Goal: Task Accomplishment & Management: Manage account settings

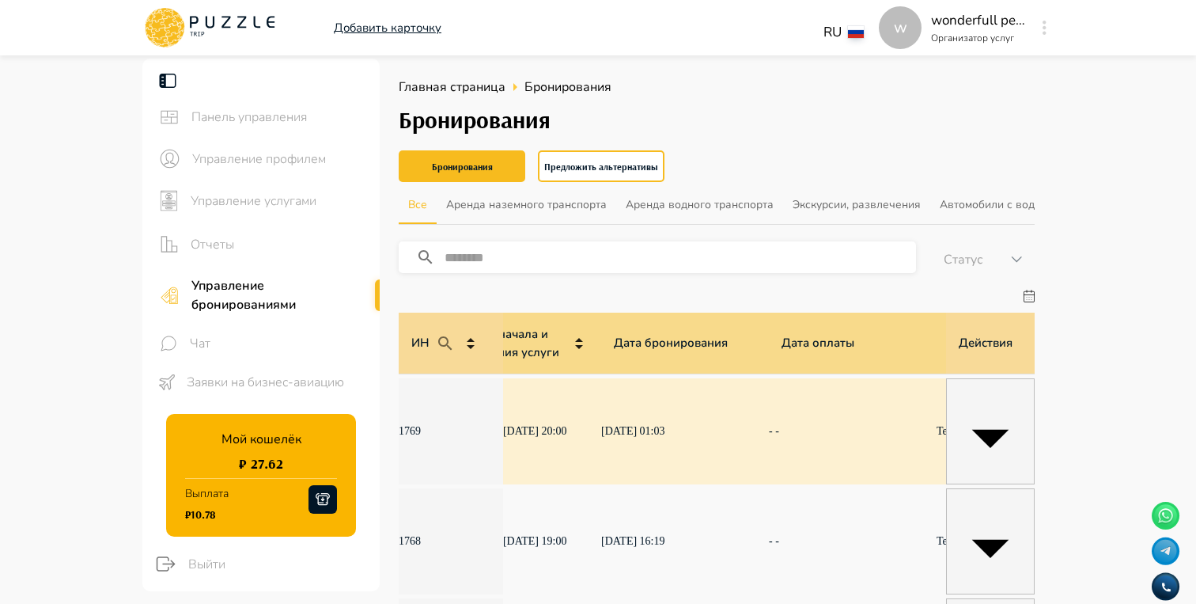
scroll to position [0, 1130]
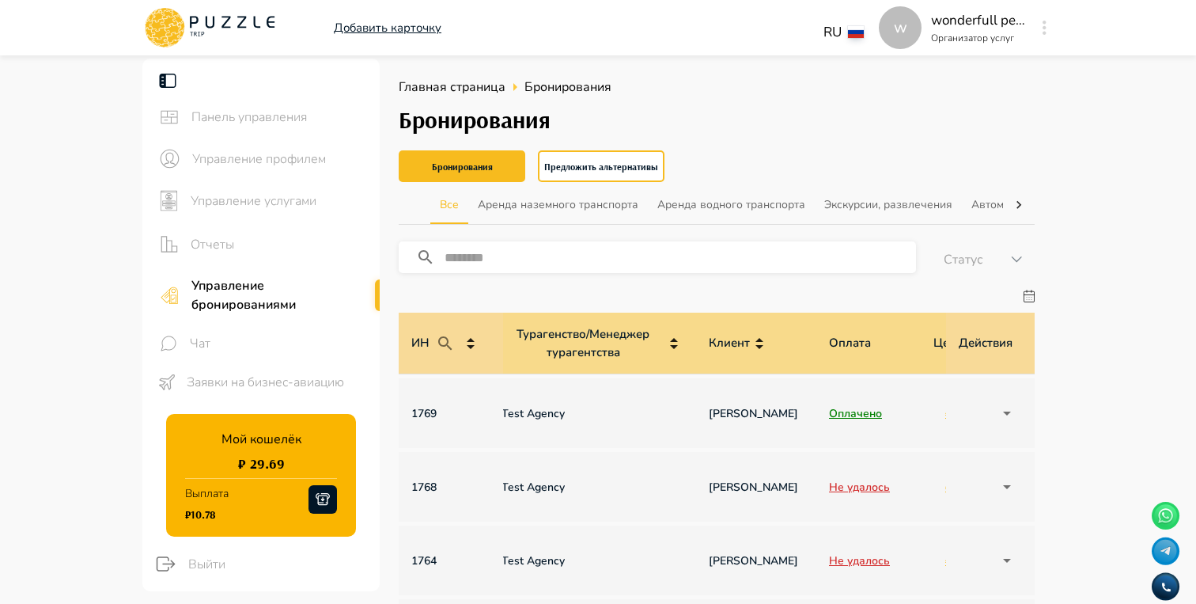
scroll to position [0, 1130]
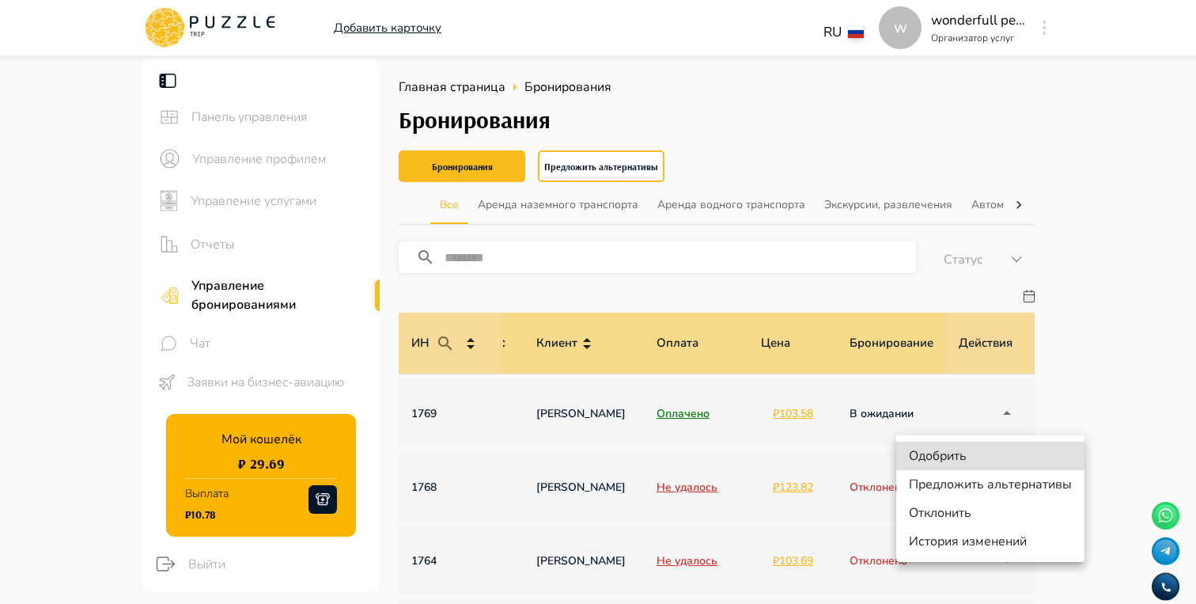
click at [1001, 484] on li "Предложить альтернативы" at bounding box center [991, 484] width 188 height 28
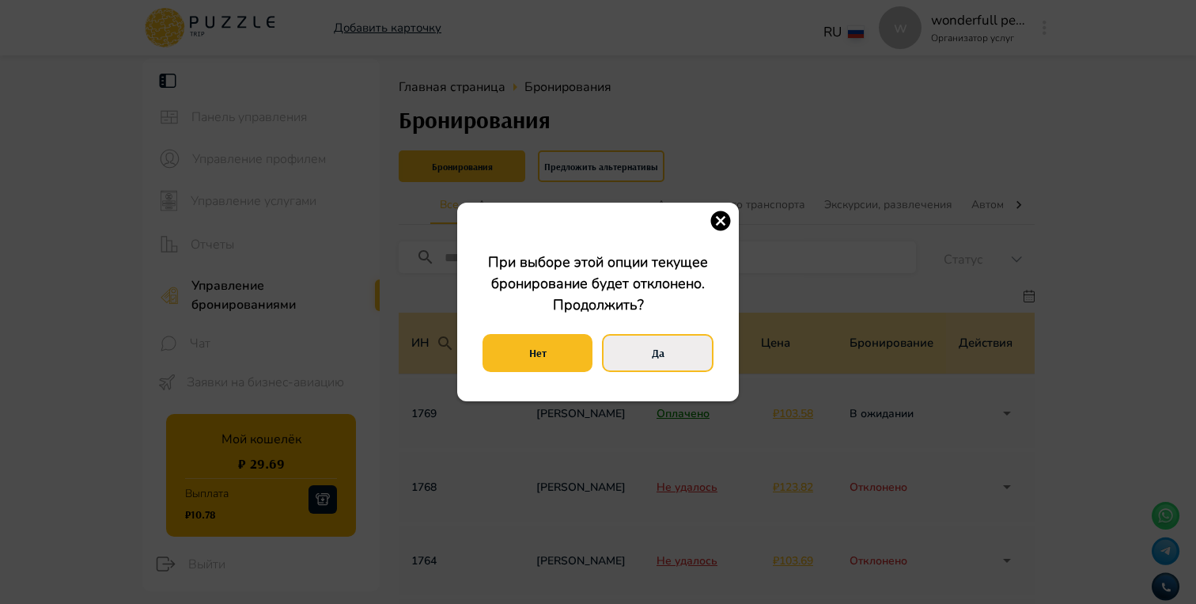
click at [644, 356] on button "Да" at bounding box center [658, 353] width 112 height 38
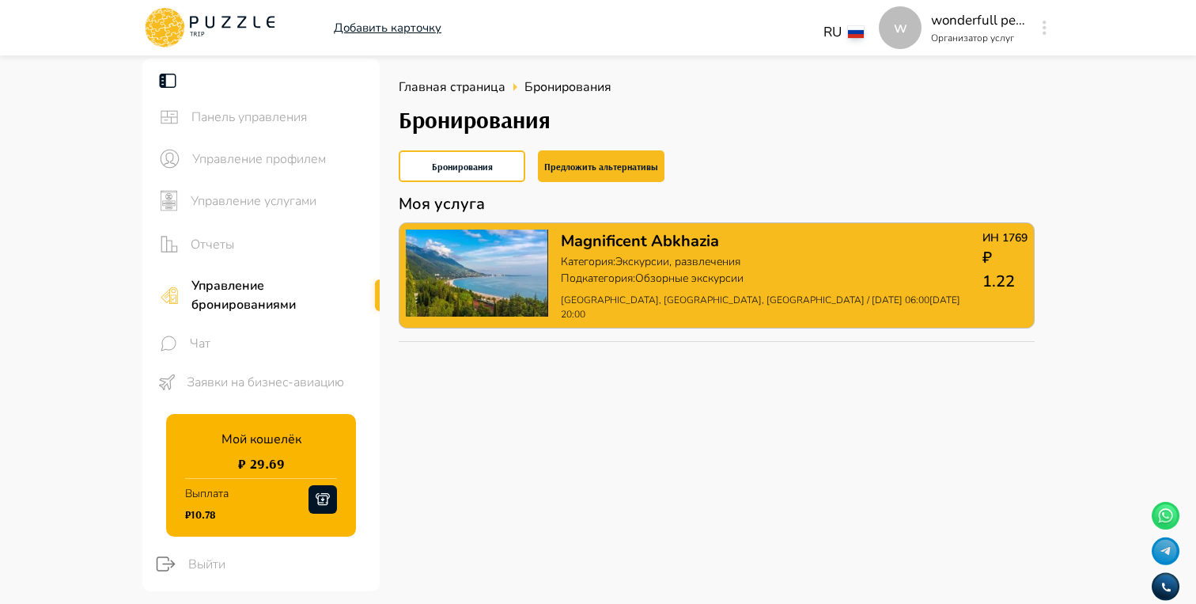
click at [650, 268] on p "Категория : Экскурсии, развлечения" at bounding box center [772, 261] width 422 height 17
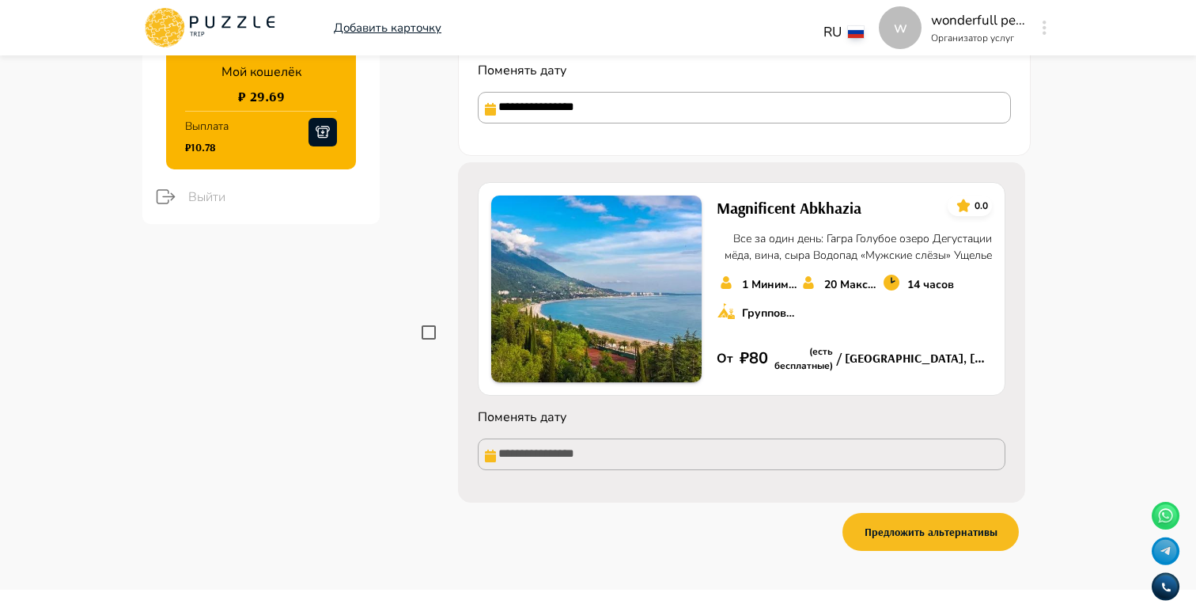
scroll to position [369, 0]
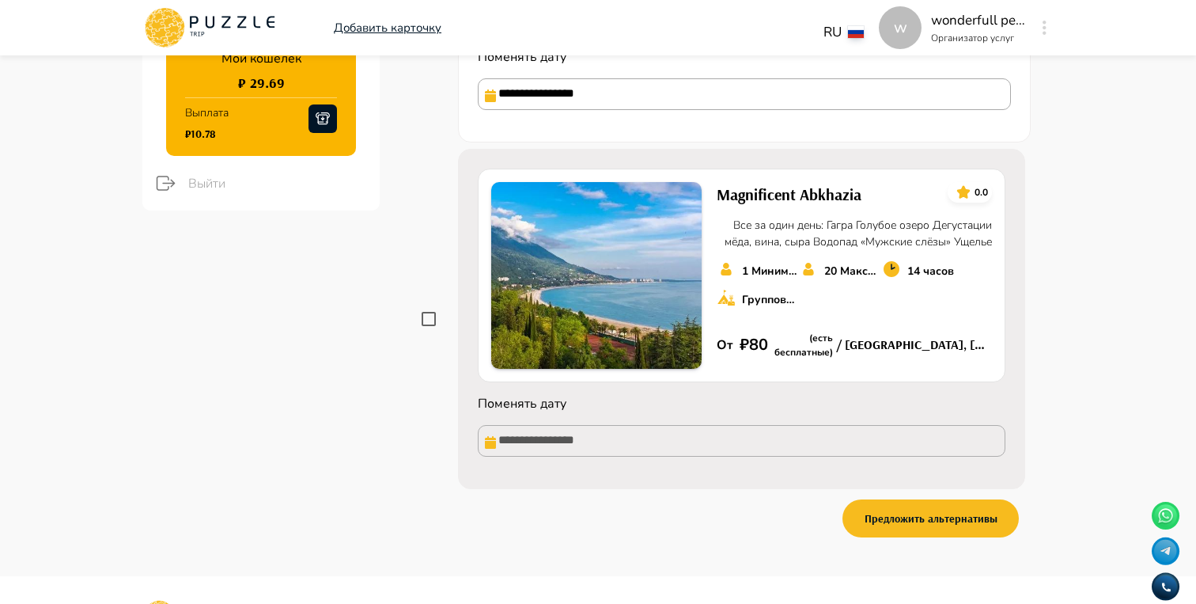
click at [965, 552] on div "**********" at bounding box center [717, 135] width 636 height 844
click at [918, 520] on button "Предложить альтернативы" at bounding box center [931, 518] width 176 height 38
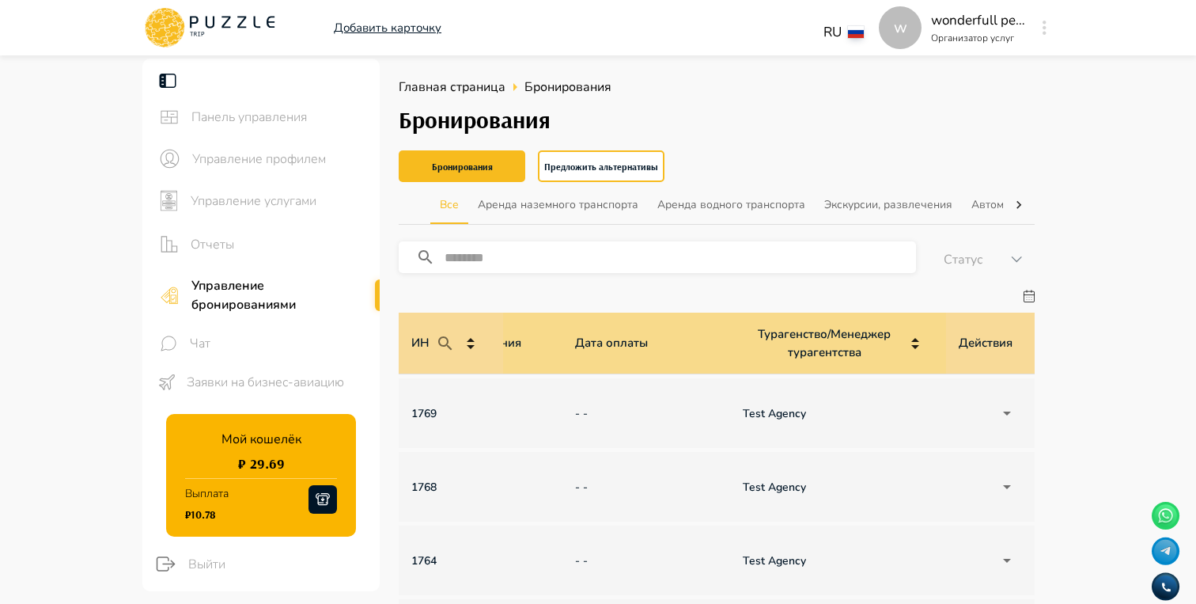
scroll to position [0, 1130]
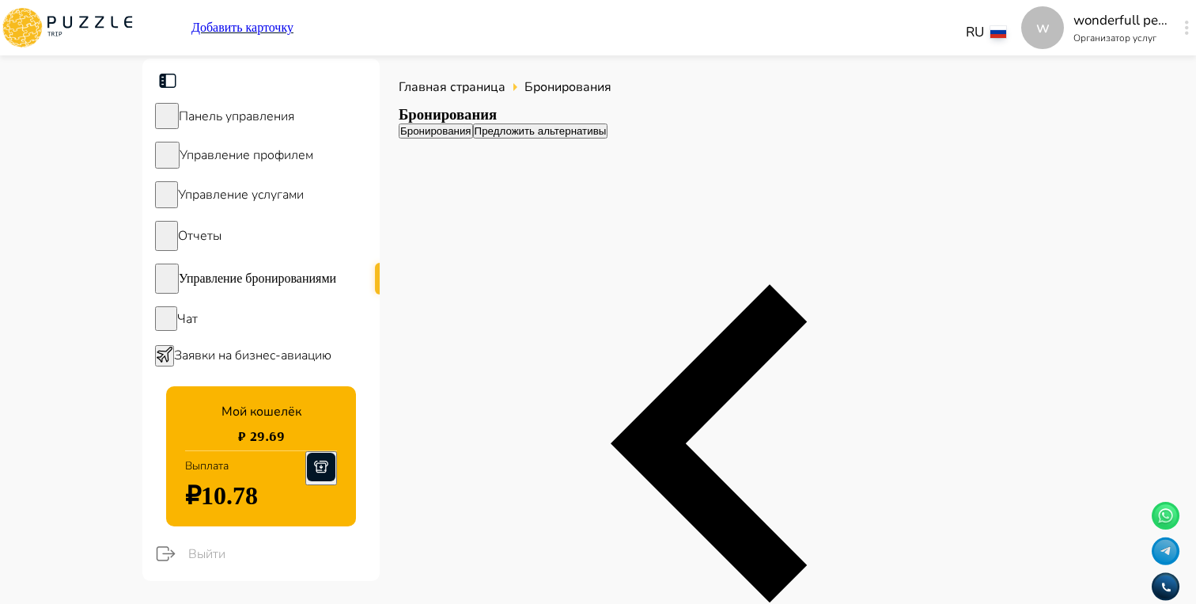
scroll to position [0, 1130]
click at [608, 138] on button "Предложить альтернативы" at bounding box center [540, 130] width 135 height 15
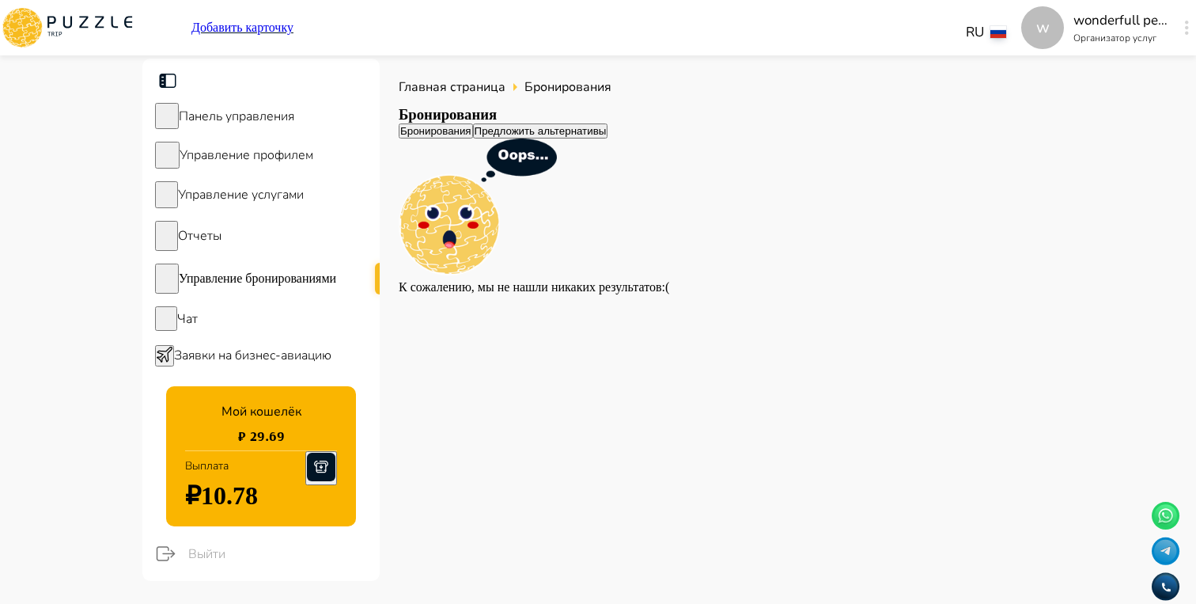
click at [473, 138] on button "Бронирования" at bounding box center [436, 130] width 74 height 15
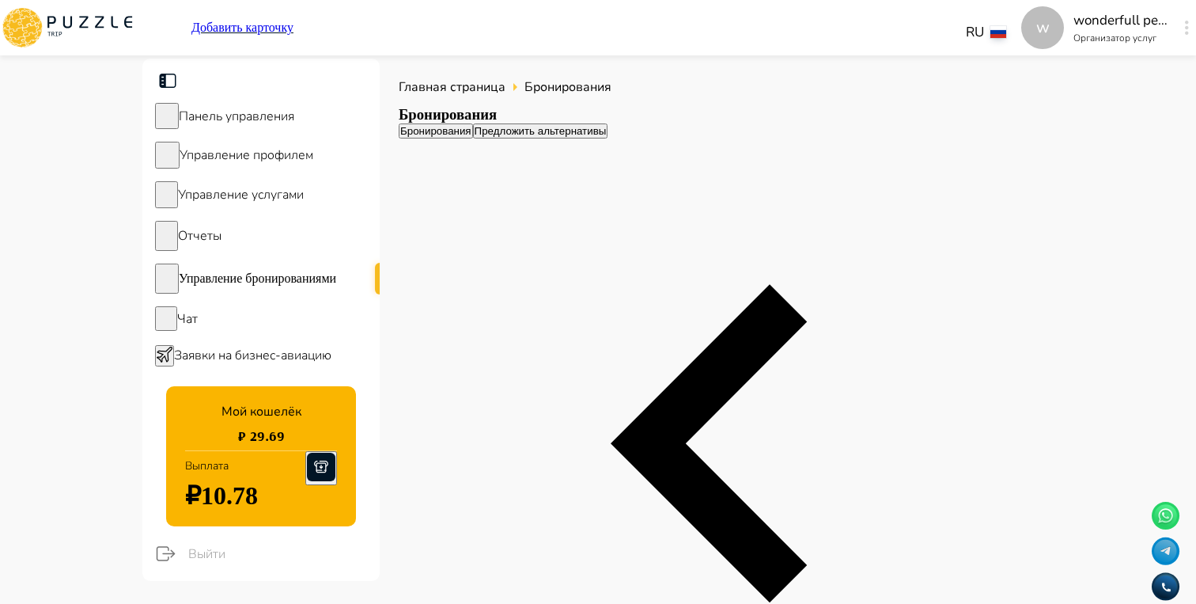
type input "*******"
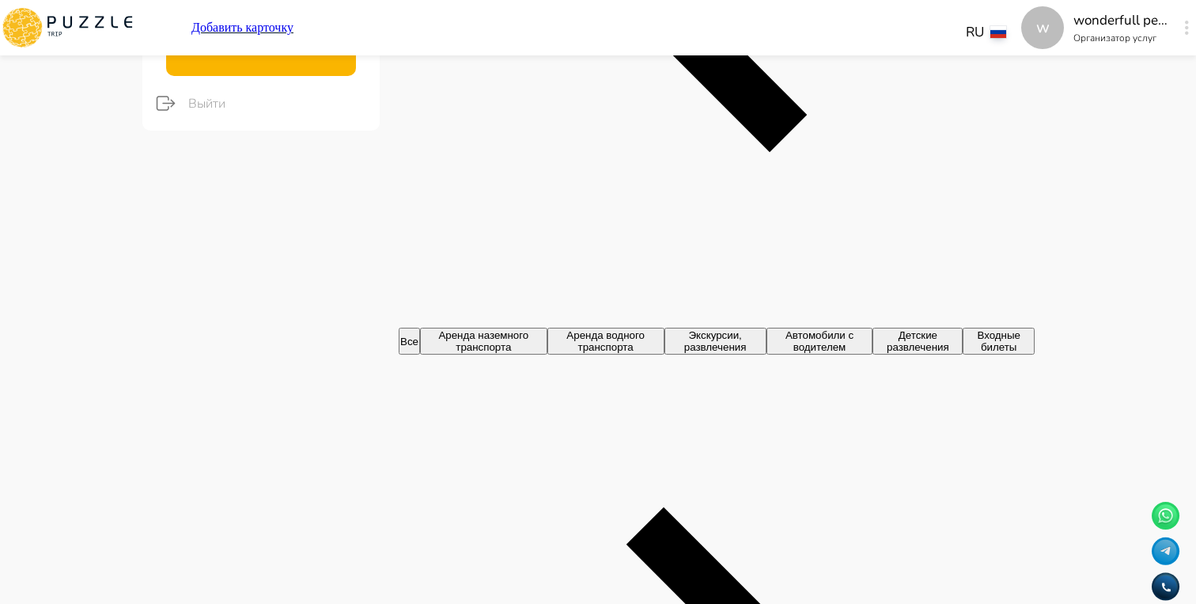
scroll to position [456, 0]
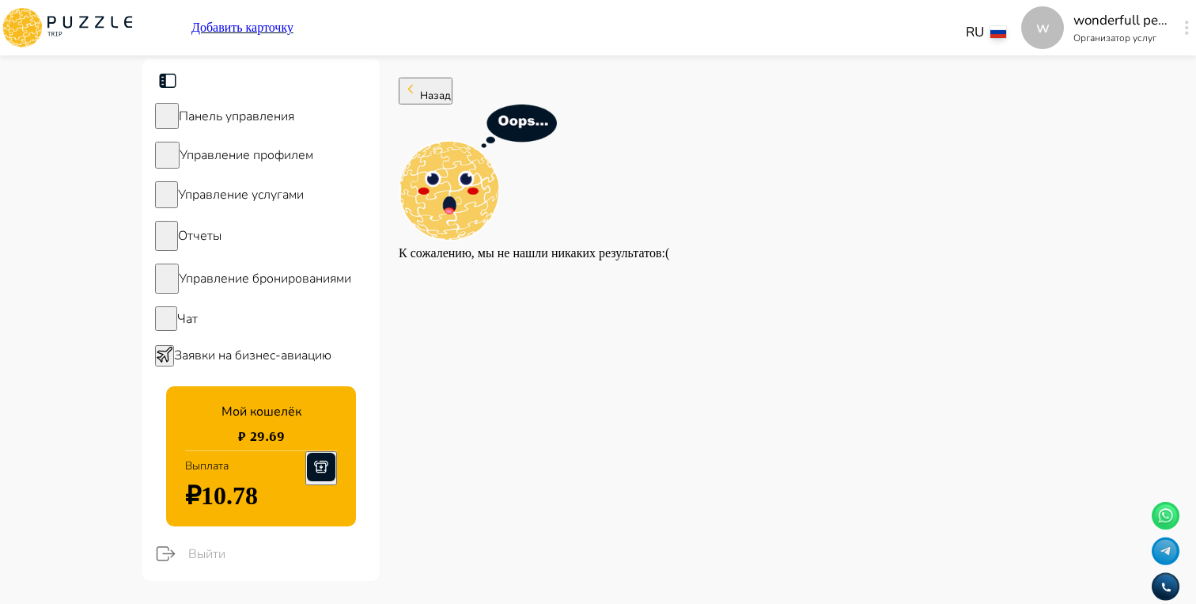
click at [292, 279] on span "Управление бронированиями" at bounding box center [265, 278] width 172 height 17
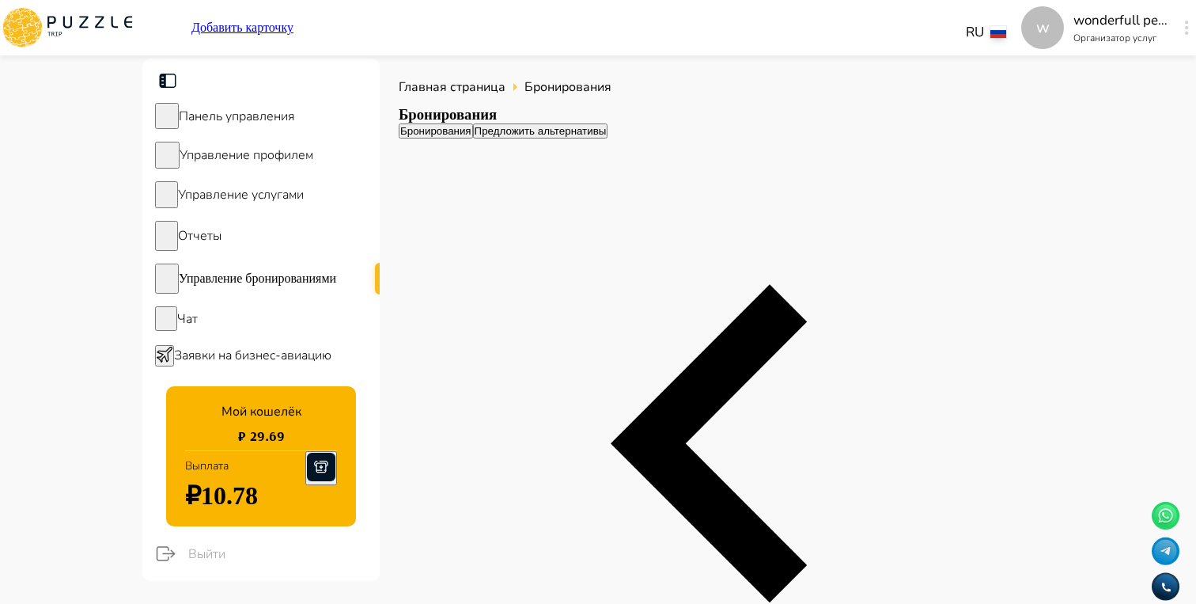
scroll to position [0, 1130]
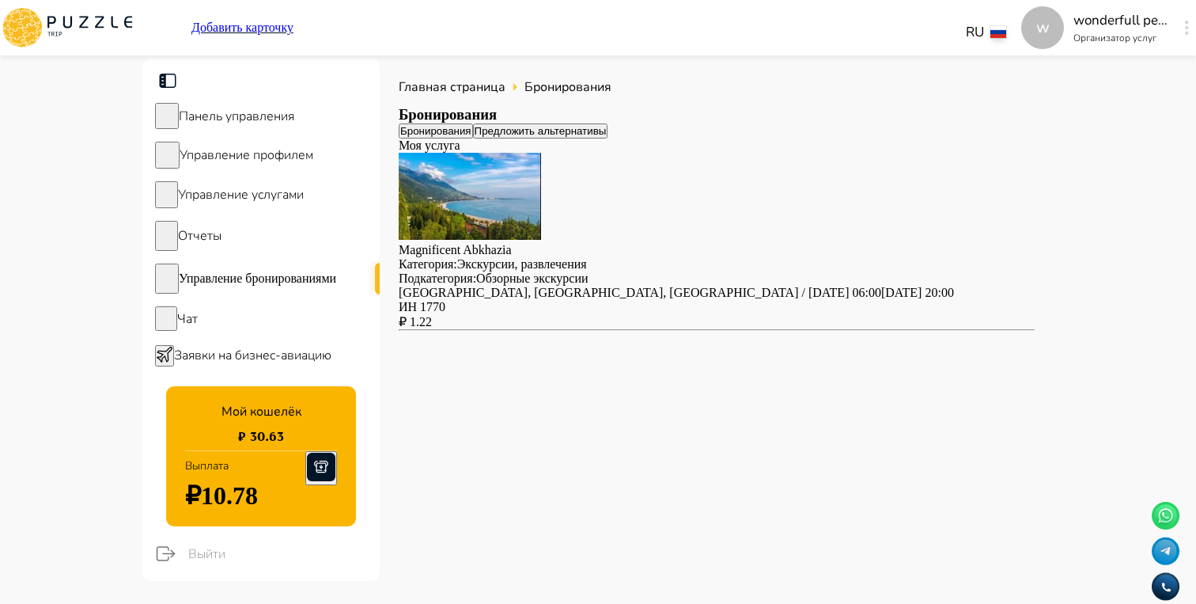
click at [687, 300] on p "[GEOGRAPHIC_DATA], [GEOGRAPHIC_DATA], [GEOGRAPHIC_DATA] / [DATE] 06:00[DATE] 20…" at bounding box center [717, 293] width 636 height 14
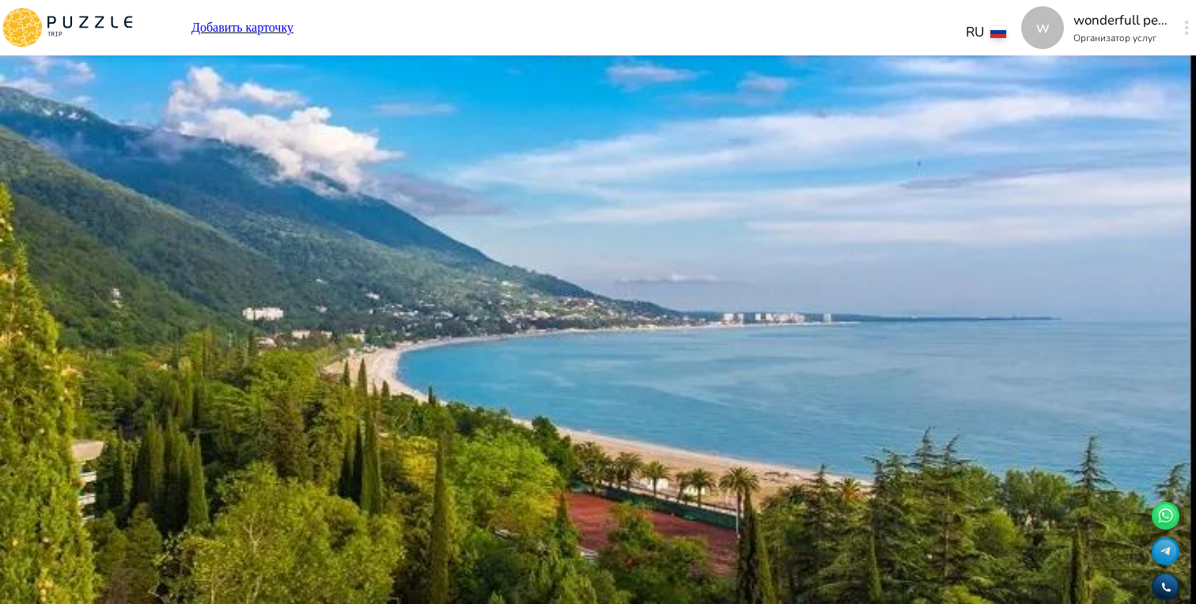
click at [262, 186] on div "Управление услугами" at bounding box center [260, 195] width 237 height 40
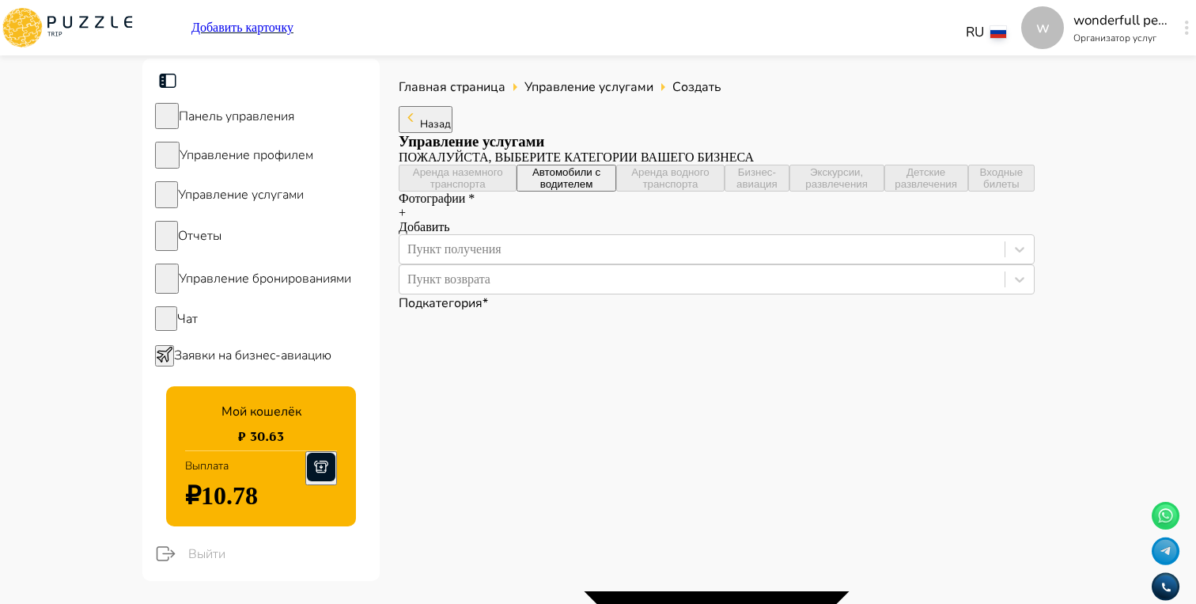
type textarea "*"
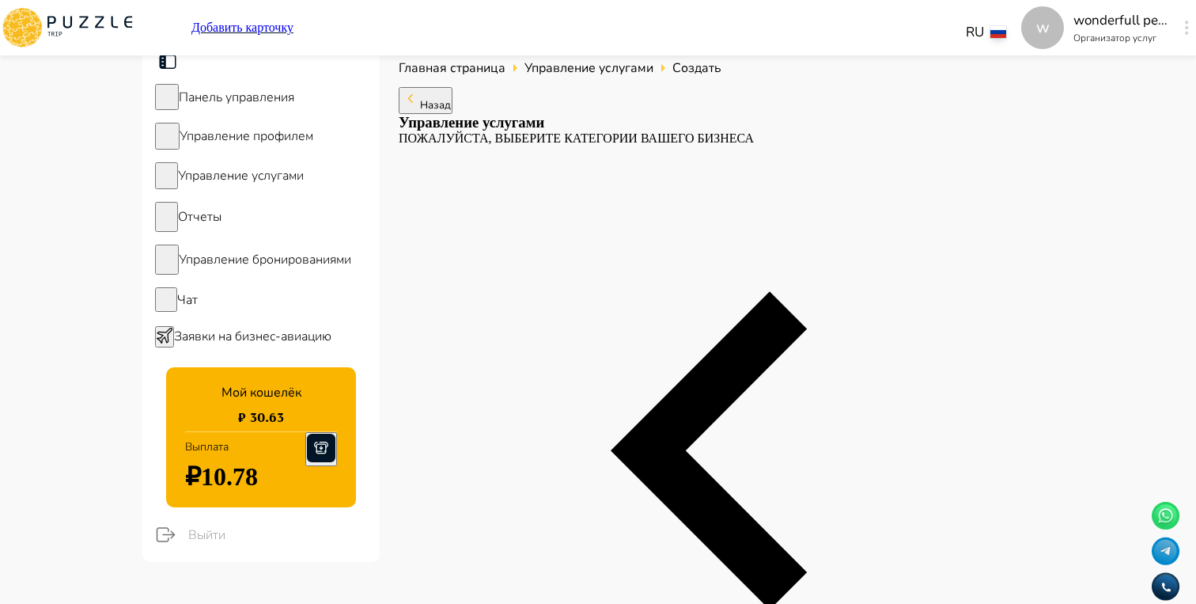
scroll to position [264, 0]
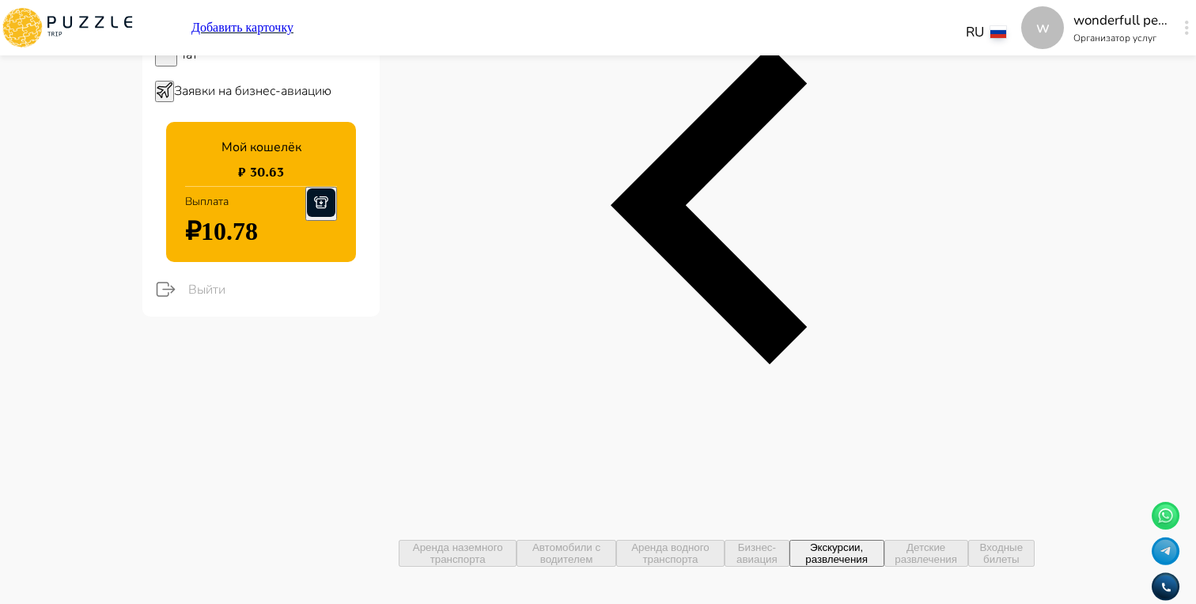
type textarea "*"
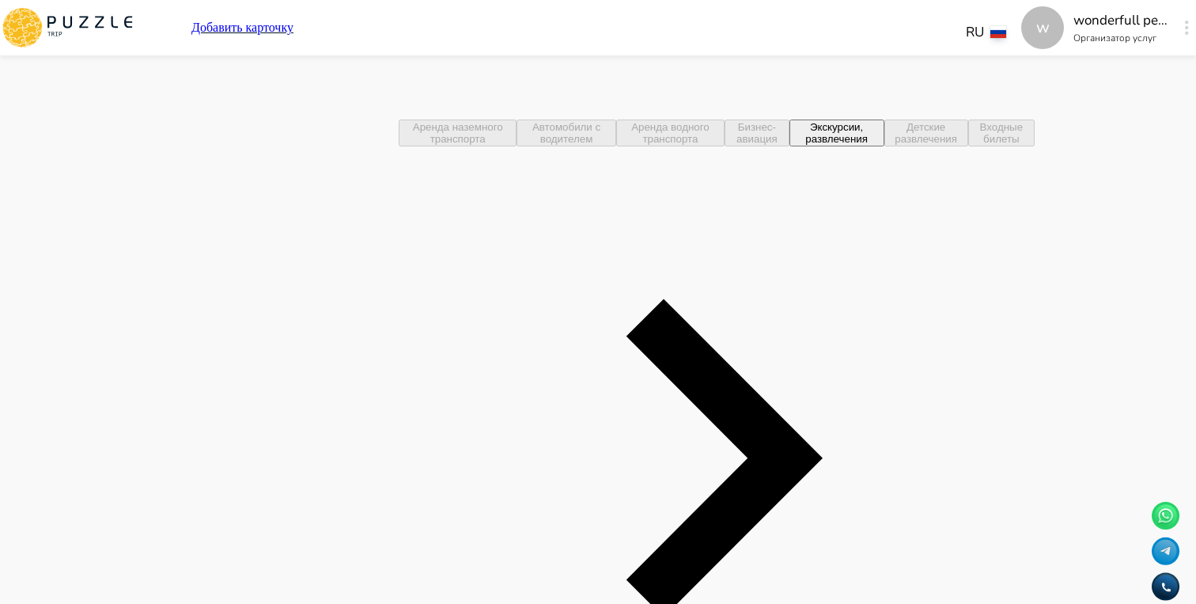
scroll to position [733, 0]
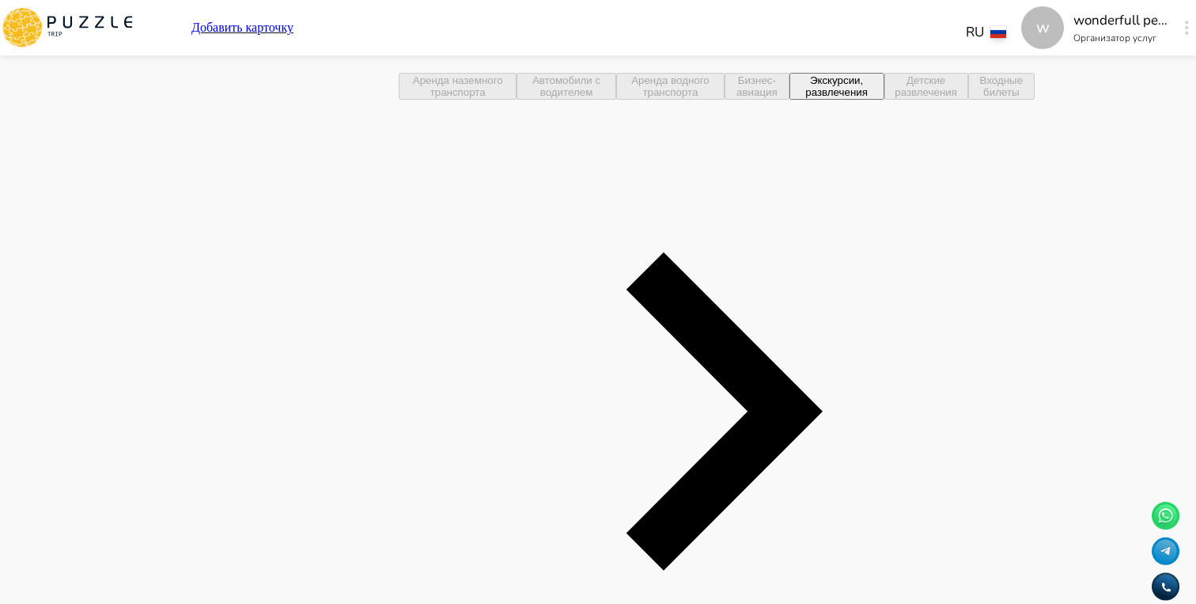
type textarea "*"
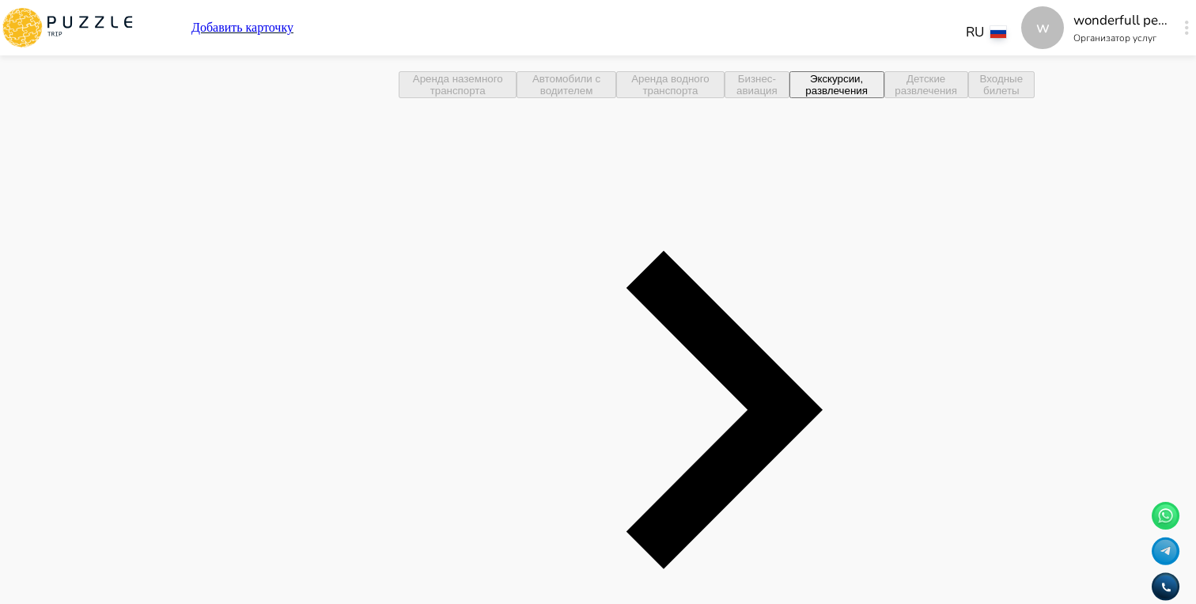
type textarea "*"
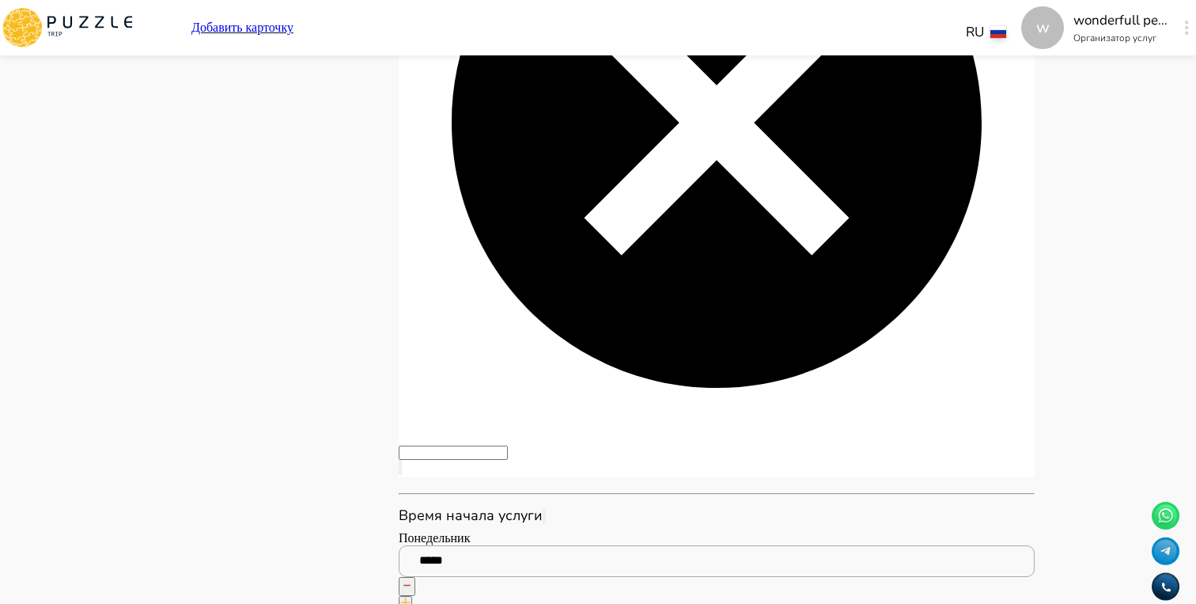
scroll to position [4891, 0]
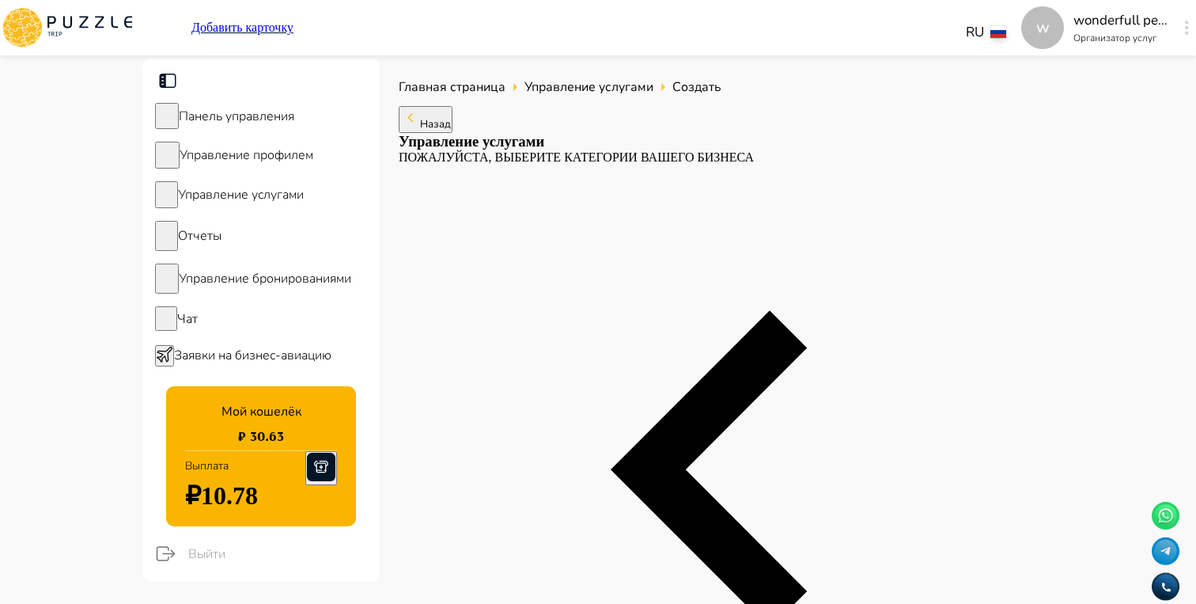
scroll to position [48, 0]
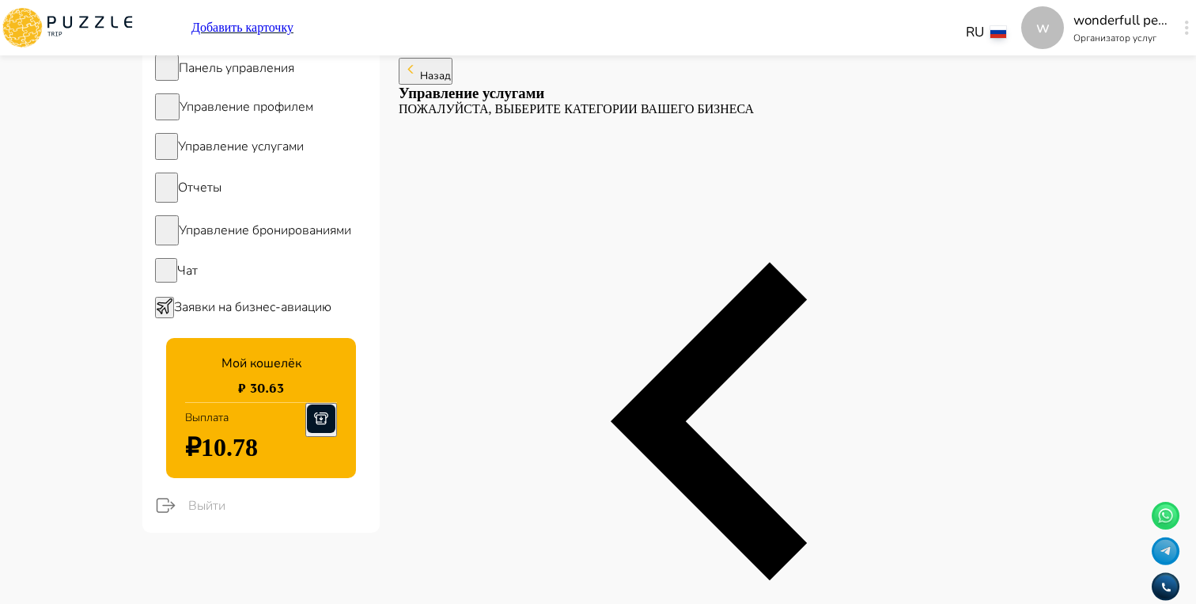
type textarea "*"
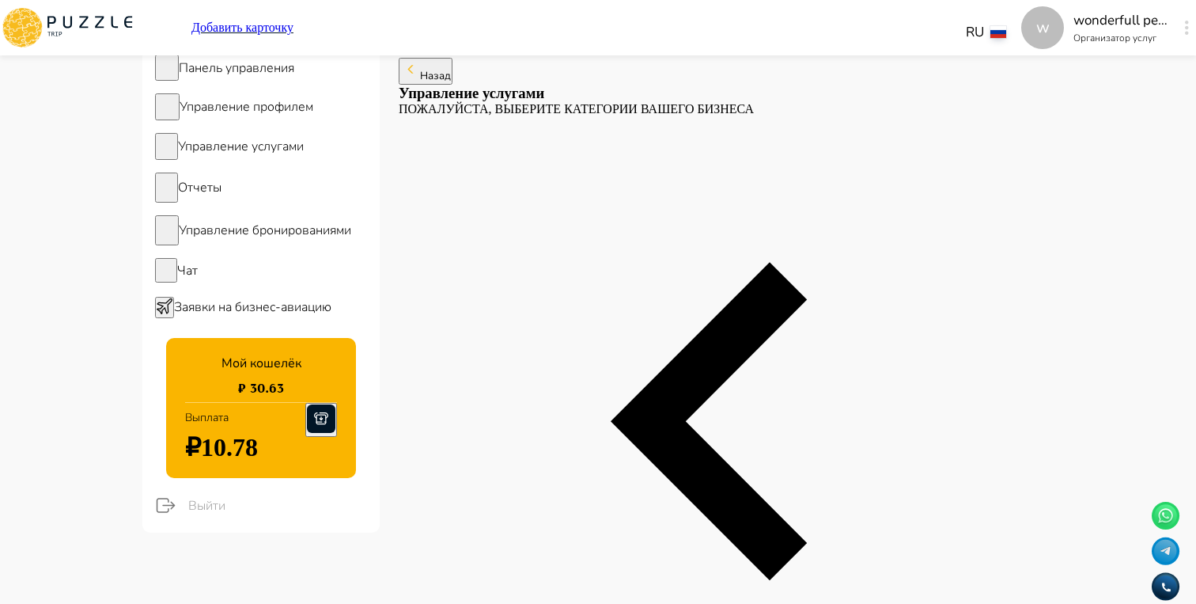
type textarea "*"
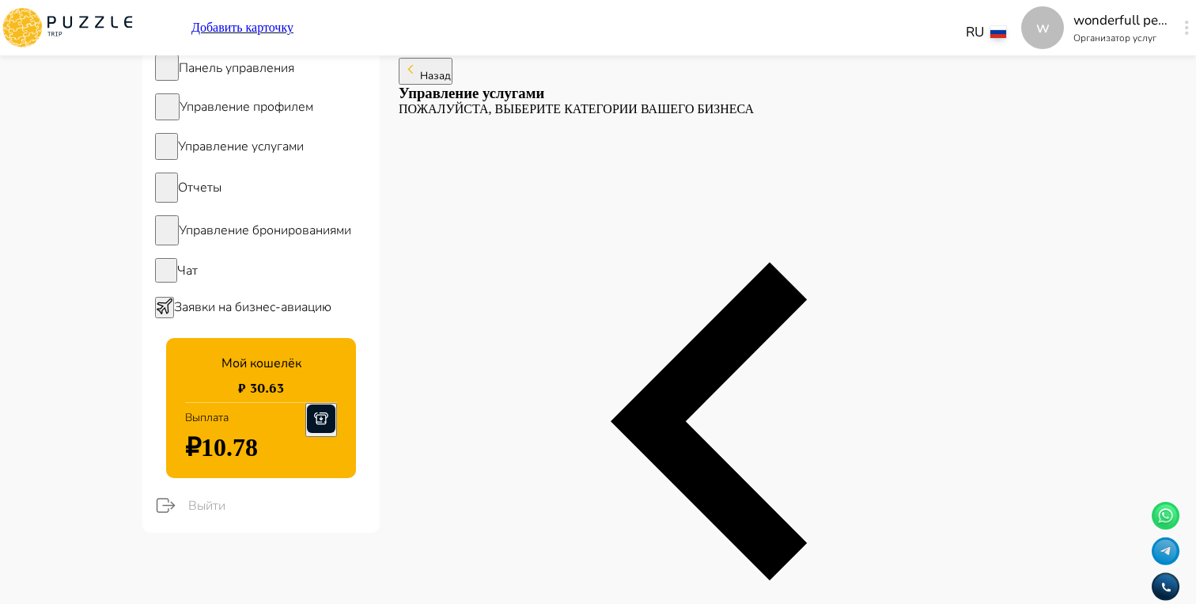
type textarea "*"
click at [290, 234] on span "Управление бронированиями" at bounding box center [265, 230] width 172 height 17
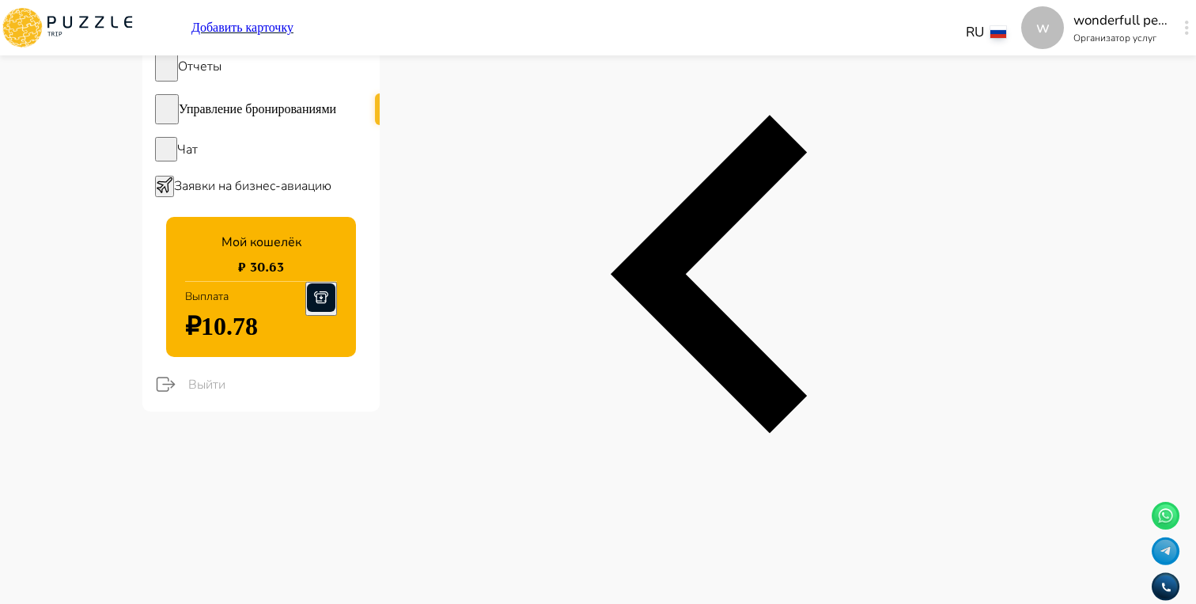
scroll to position [0, 1130]
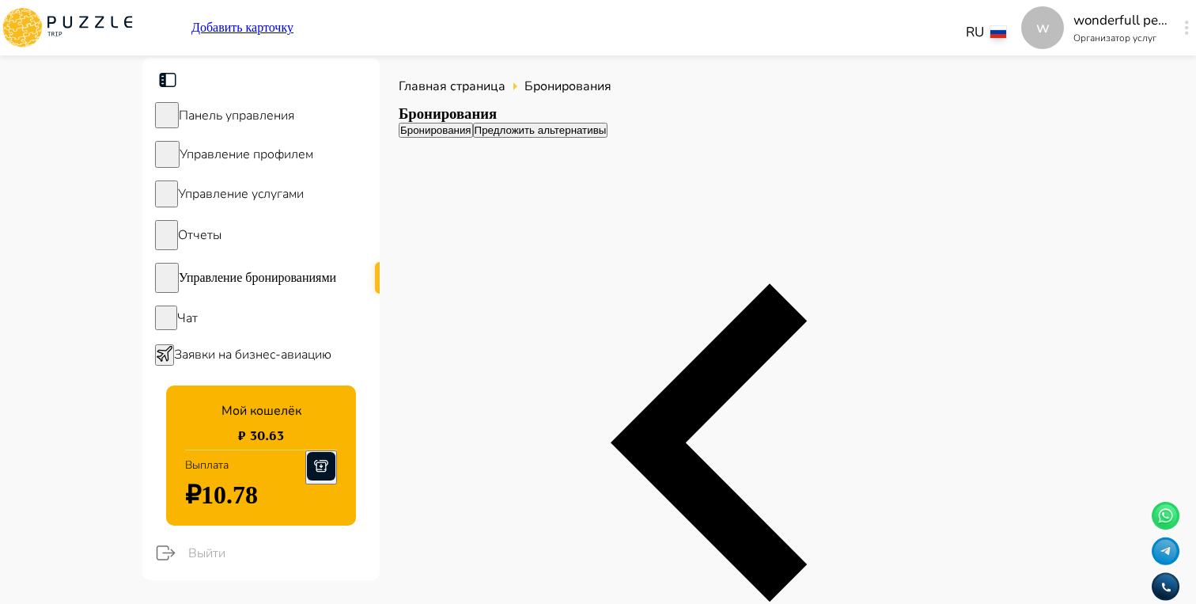
scroll to position [0, 1130]
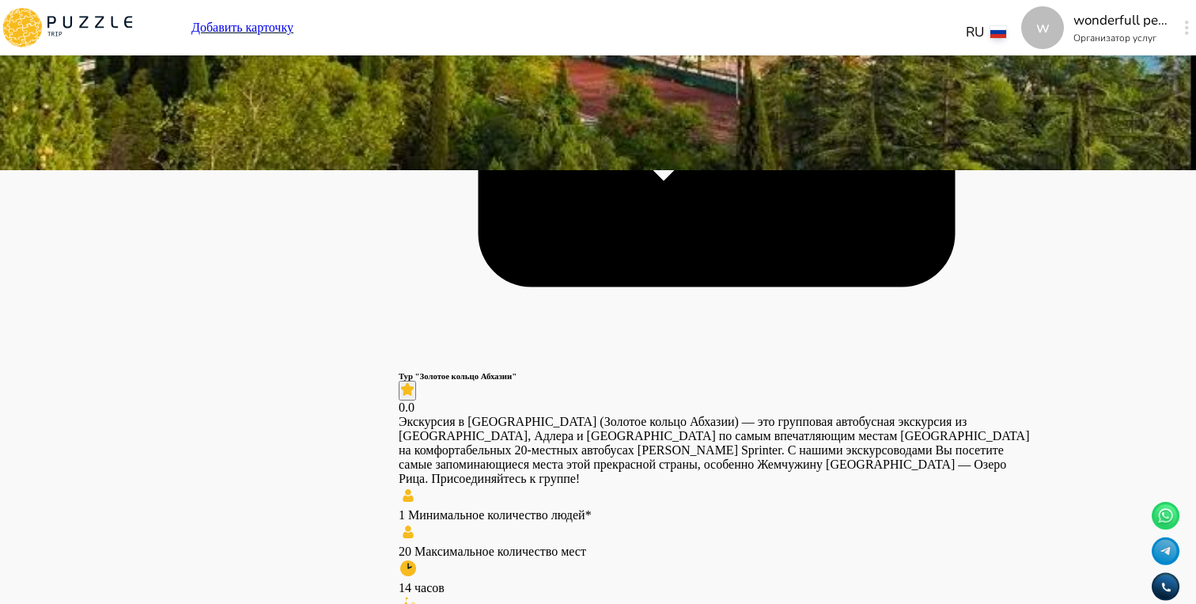
scroll to position [435, 0]
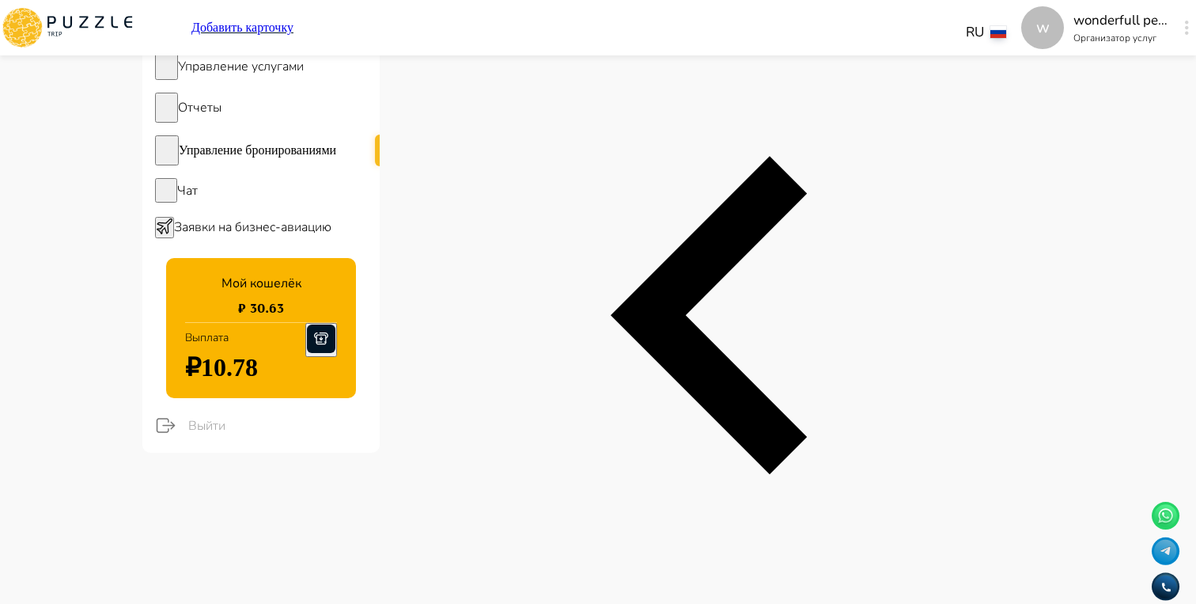
scroll to position [0, 1130]
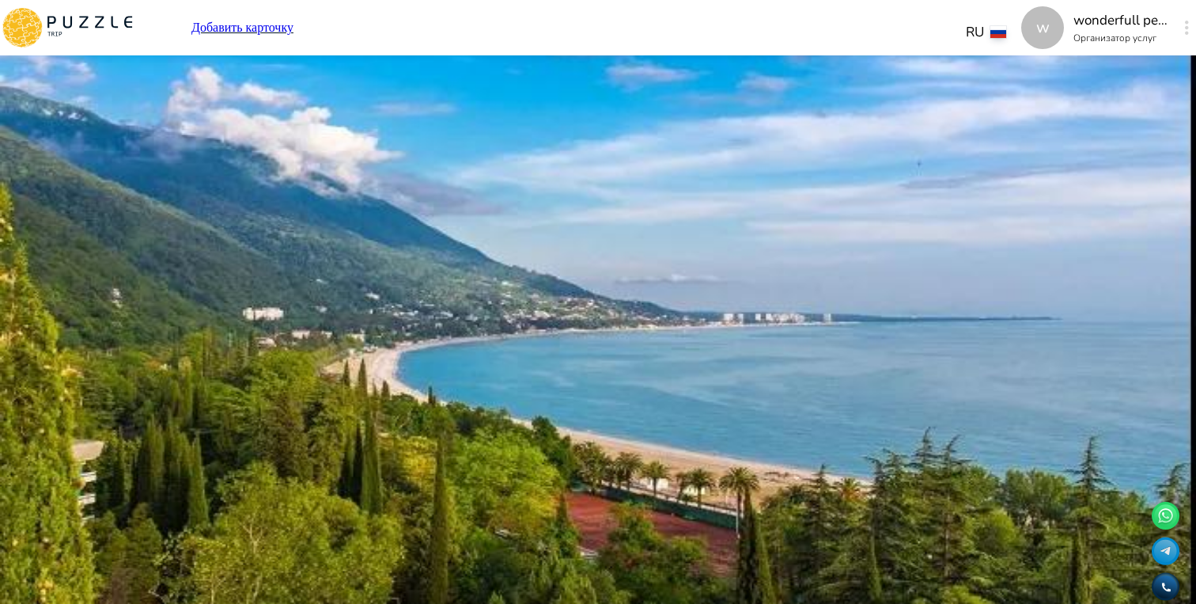
type input "**********"
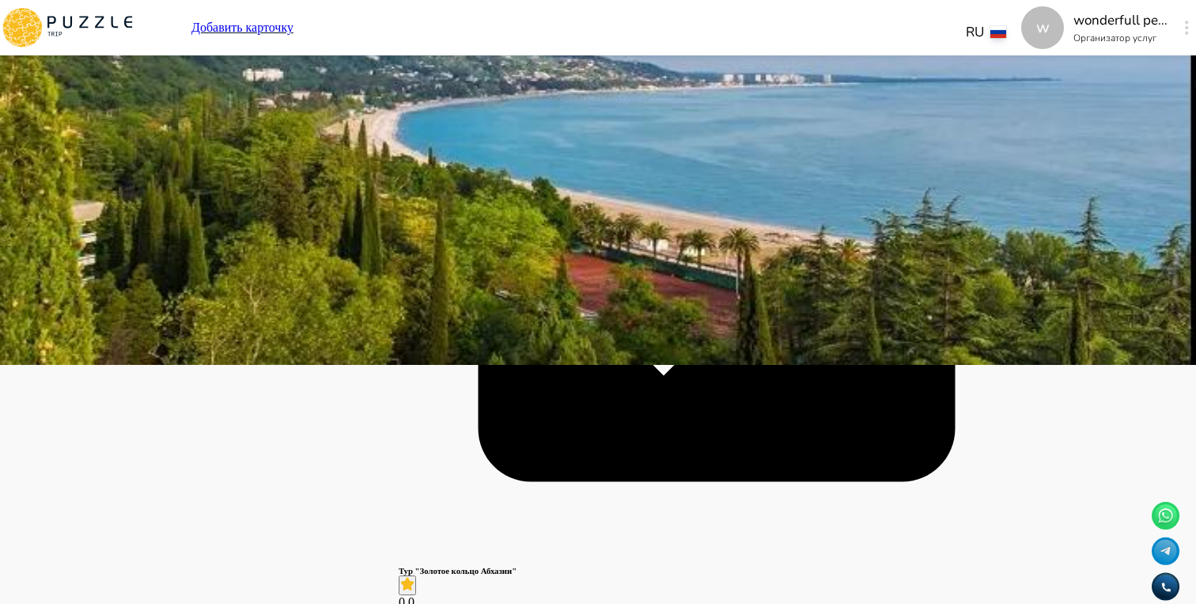
scroll to position [240, 0]
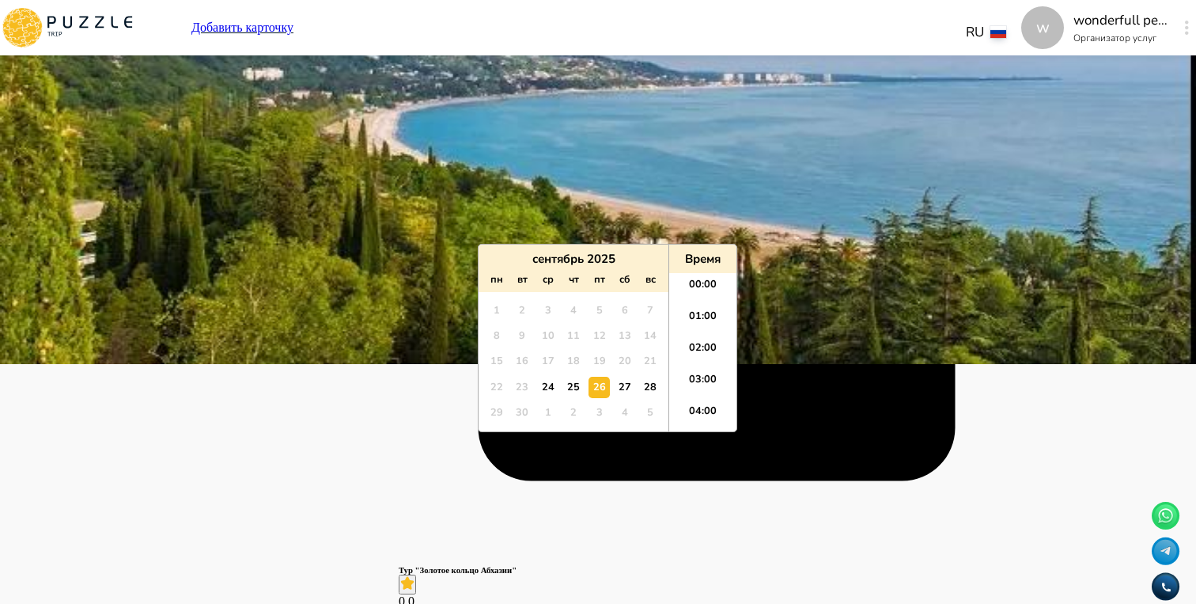
scroll to position [127, 0]
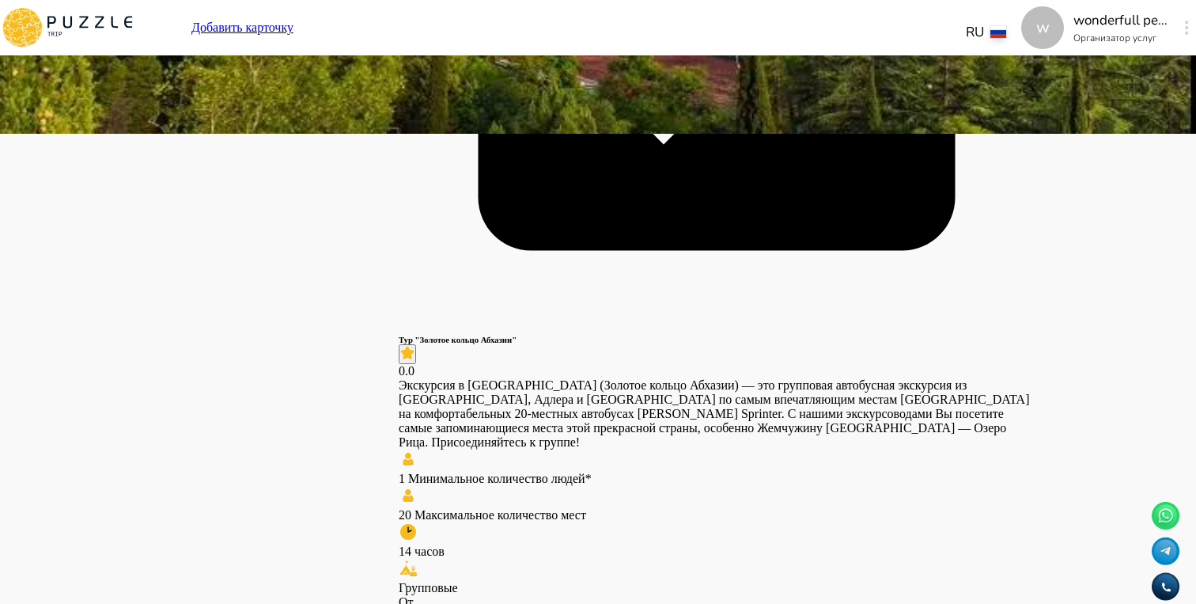
scroll to position [473, 0]
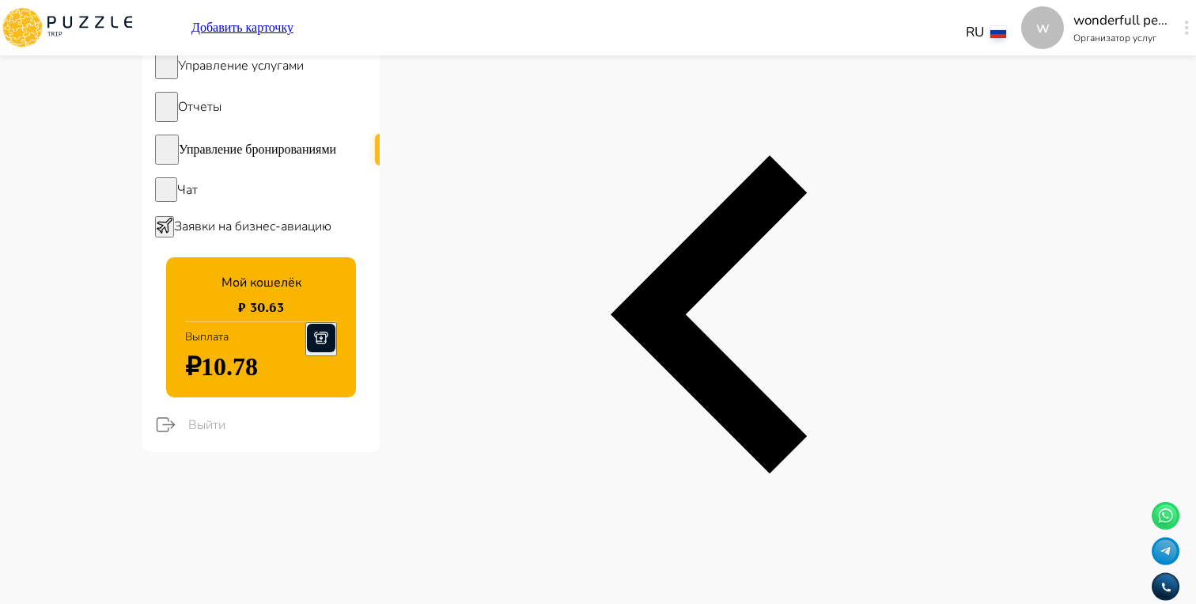
scroll to position [0, 1130]
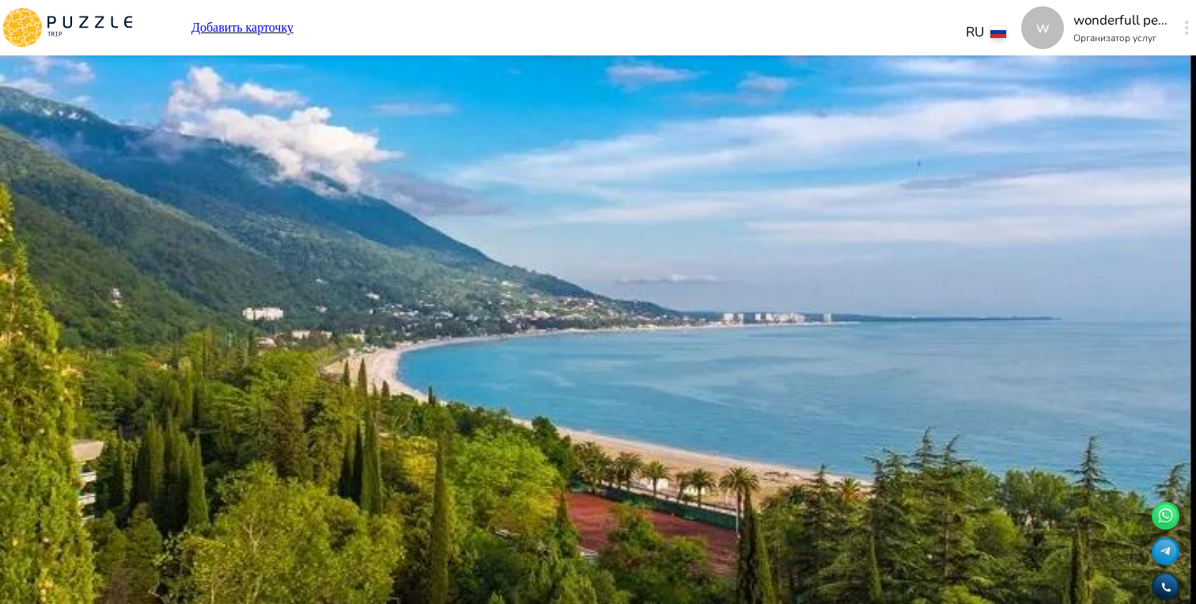
type input "**********"
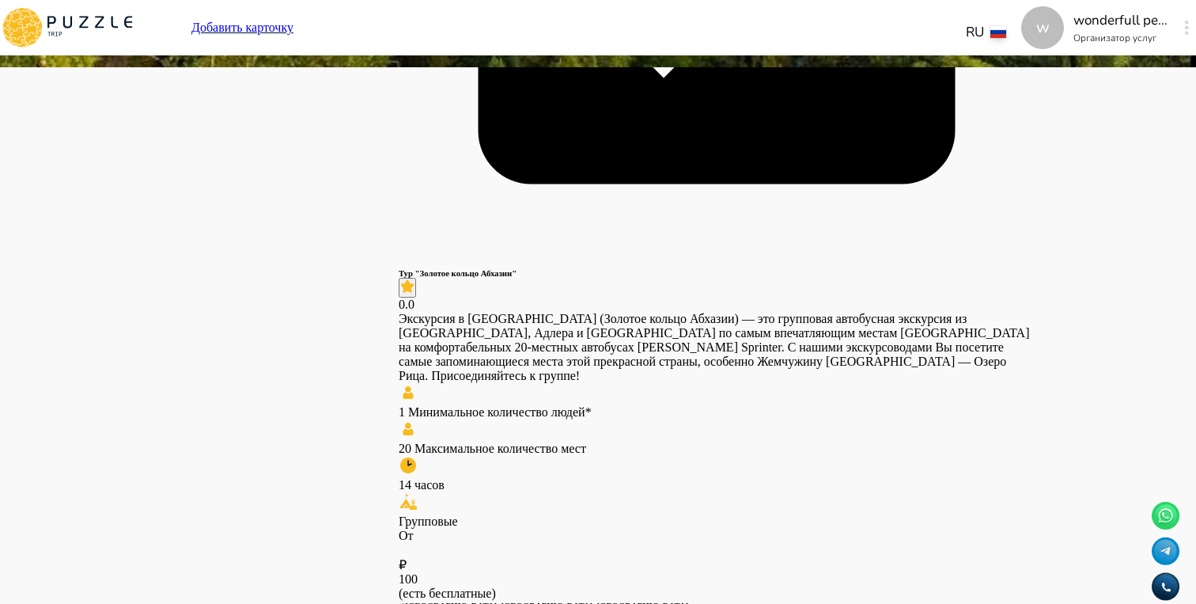
scroll to position [553, 0]
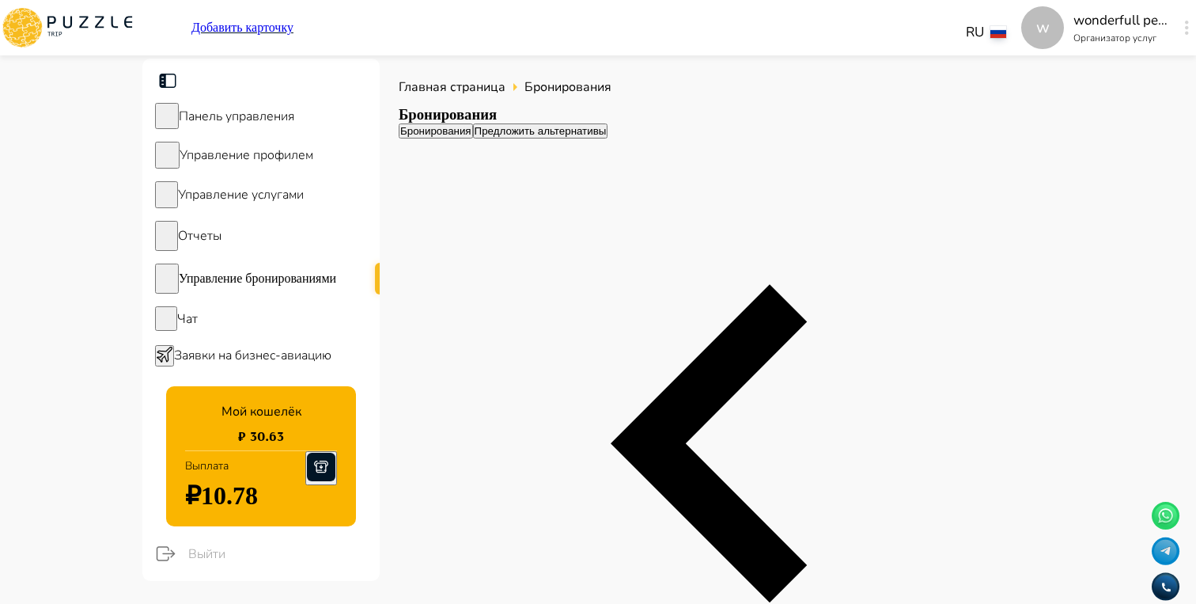
scroll to position [0, 1130]
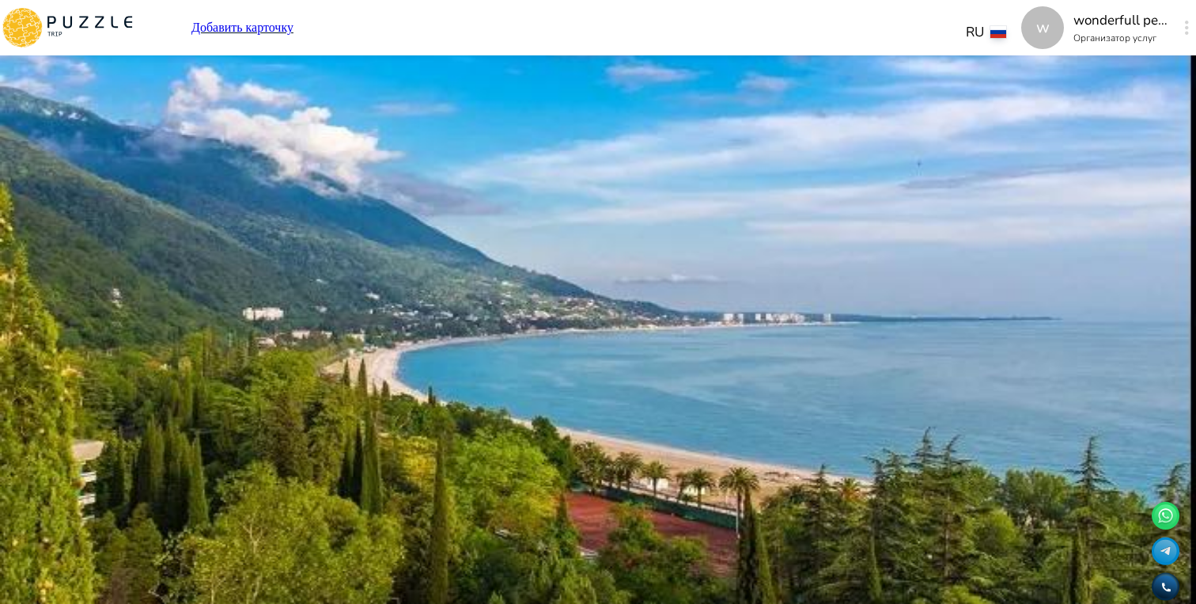
type input "**********"
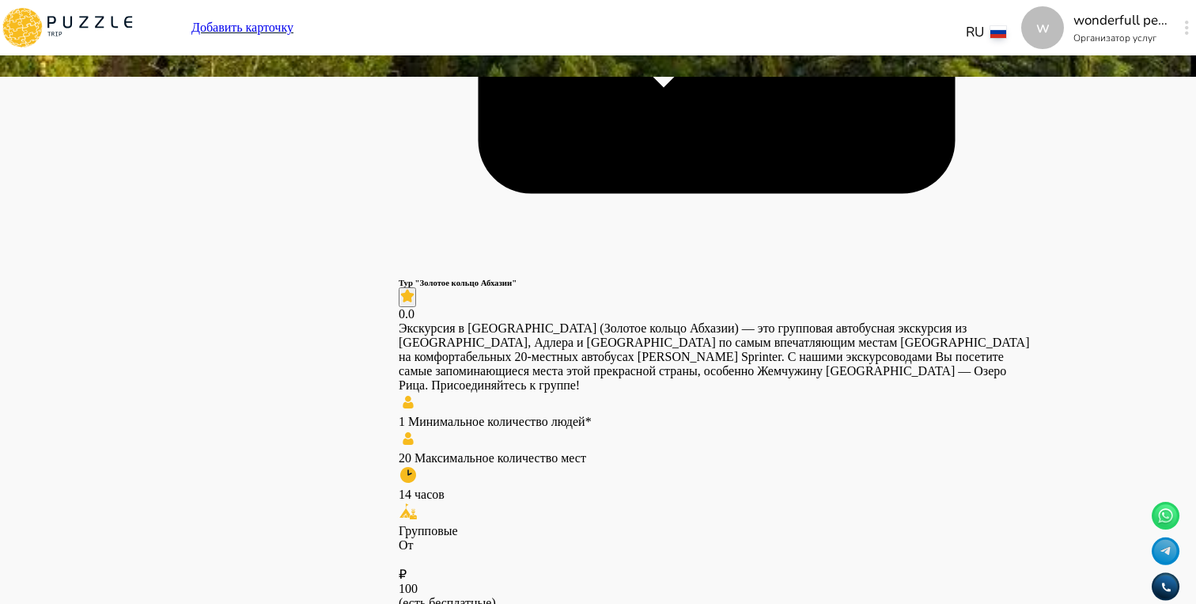
scroll to position [590, 0]
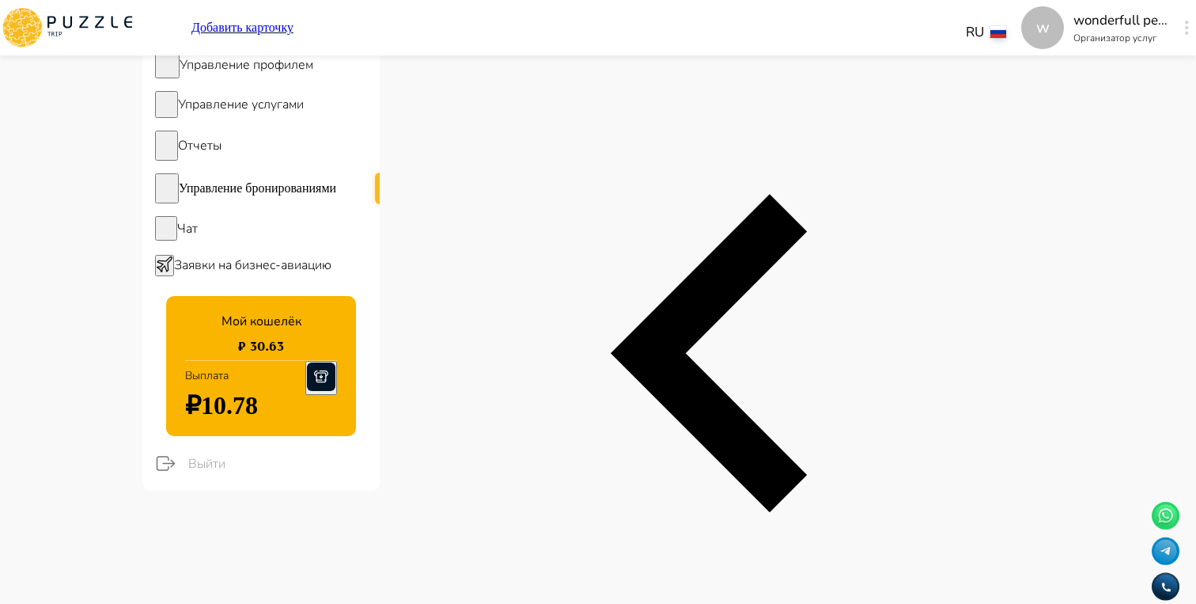
scroll to position [100, 0]
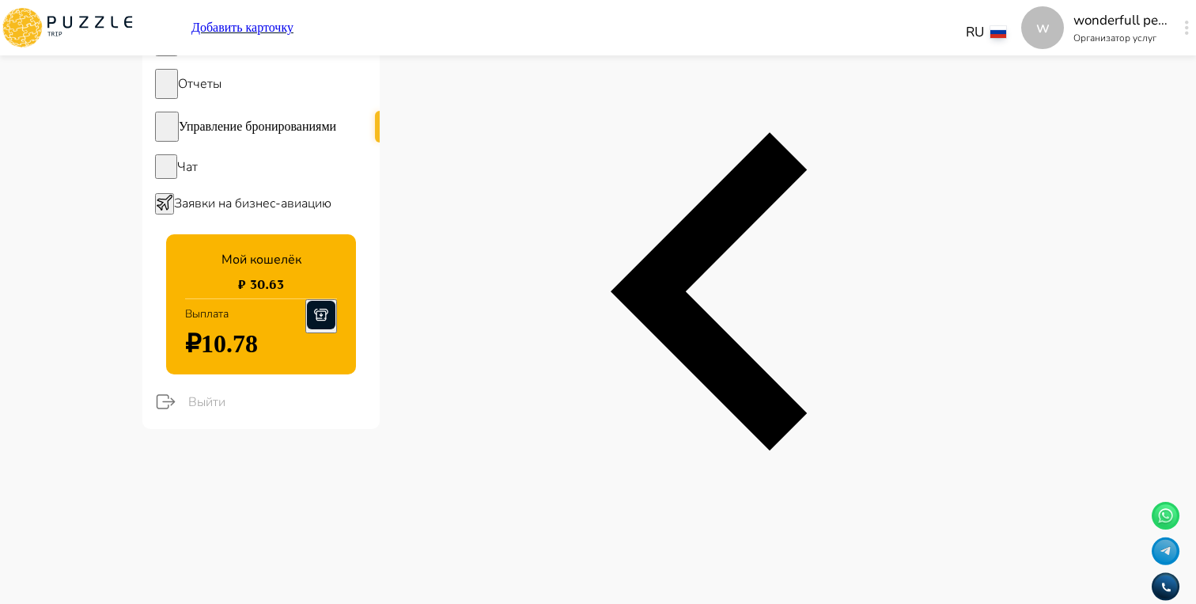
scroll to position [0, 1130]
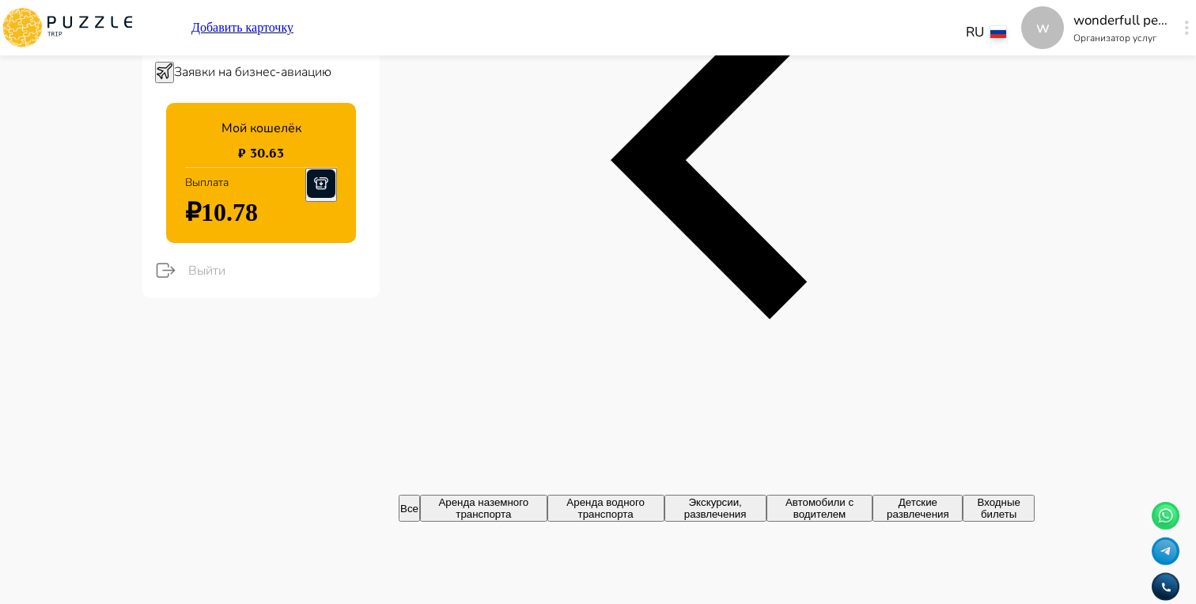
scroll to position [291, 0]
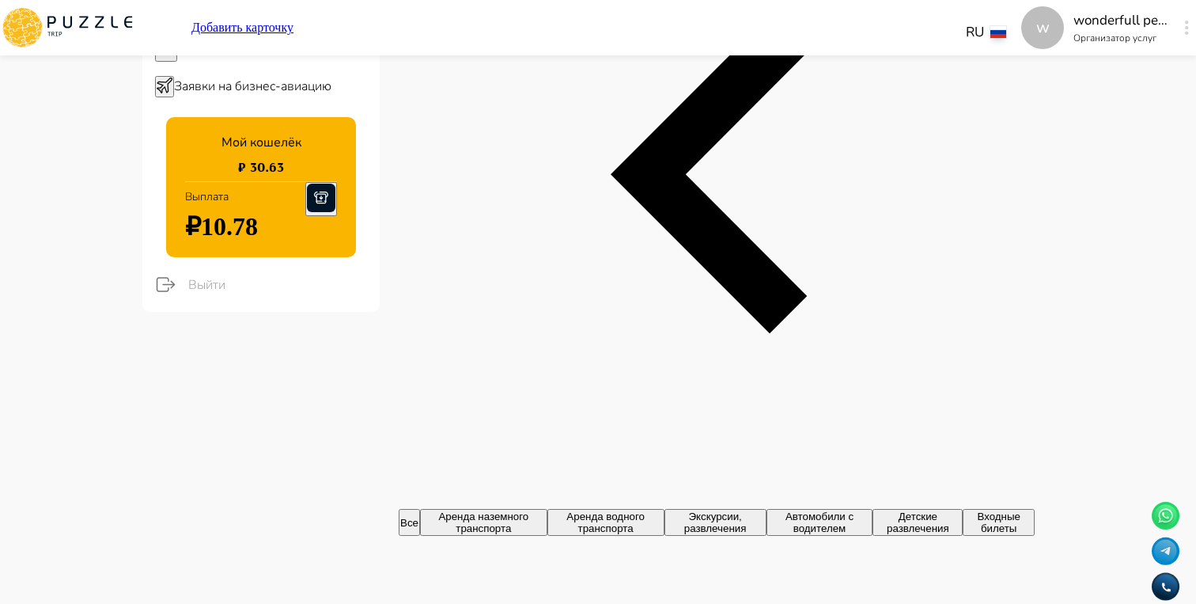
scroll to position [263, 0]
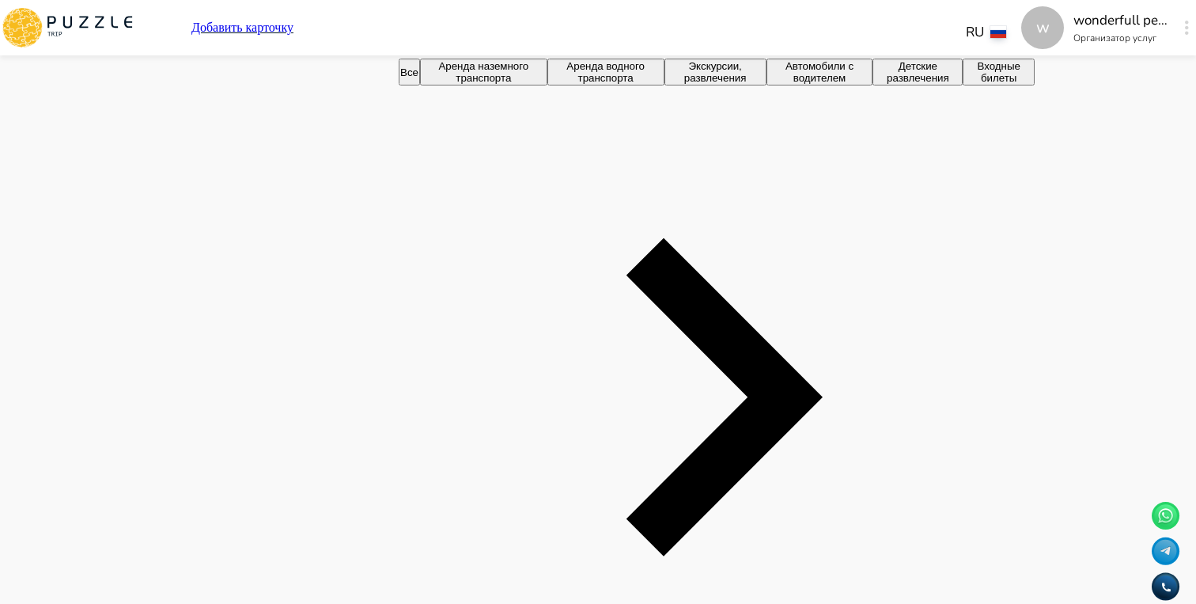
scroll to position [0, 0]
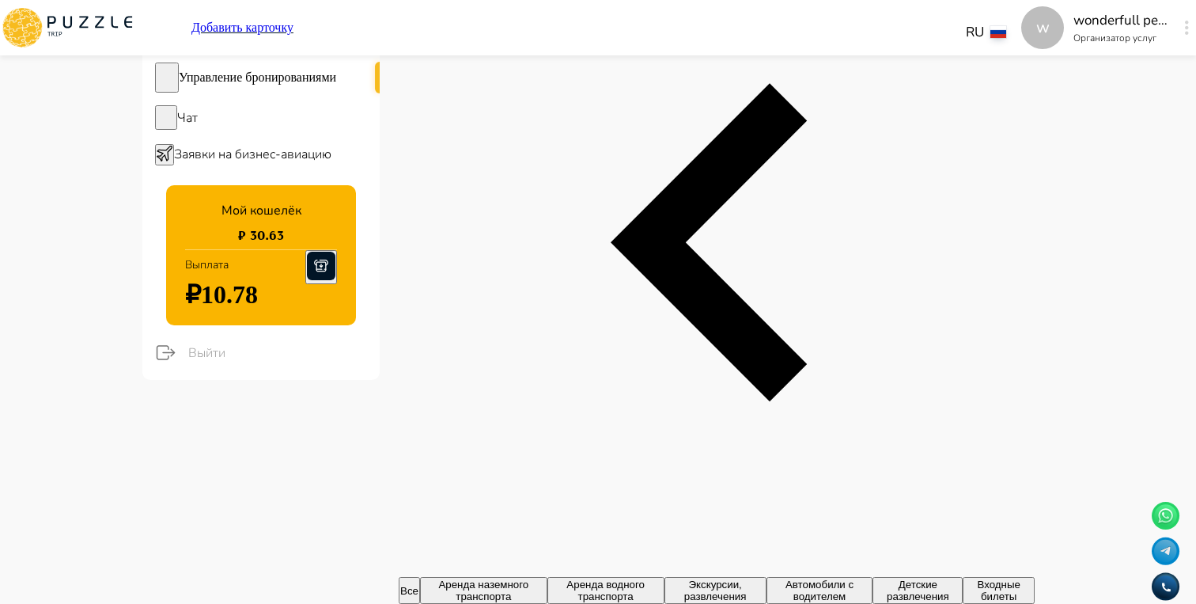
scroll to position [225, 0]
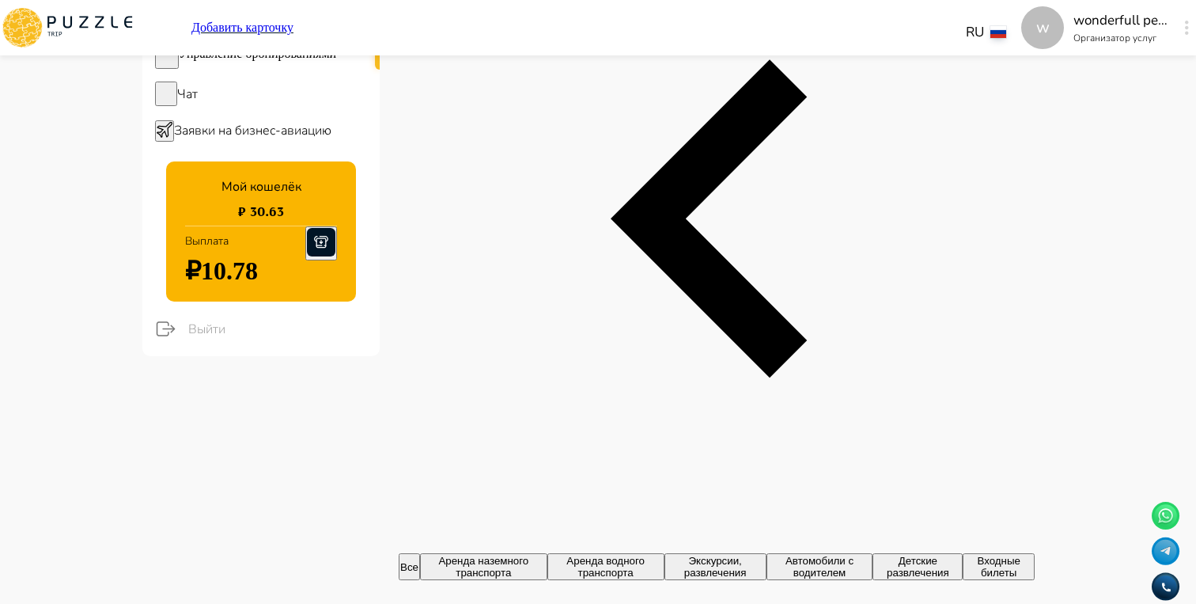
type input "********"
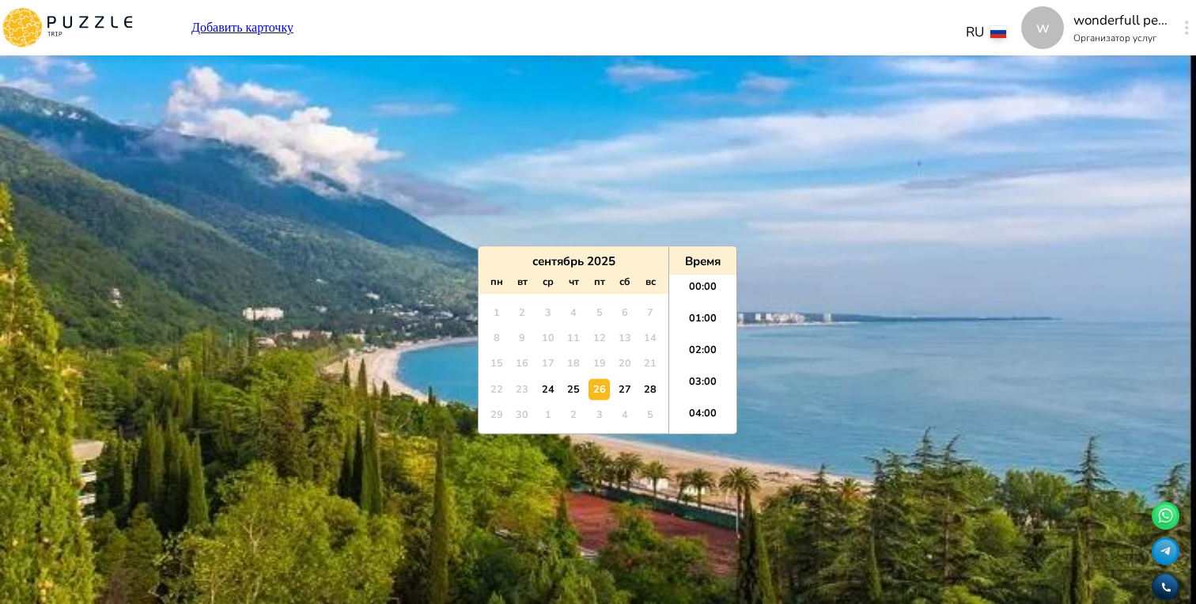
click at [620, 395] on div "27" at bounding box center [624, 388] width 21 height 21
type input "**********"
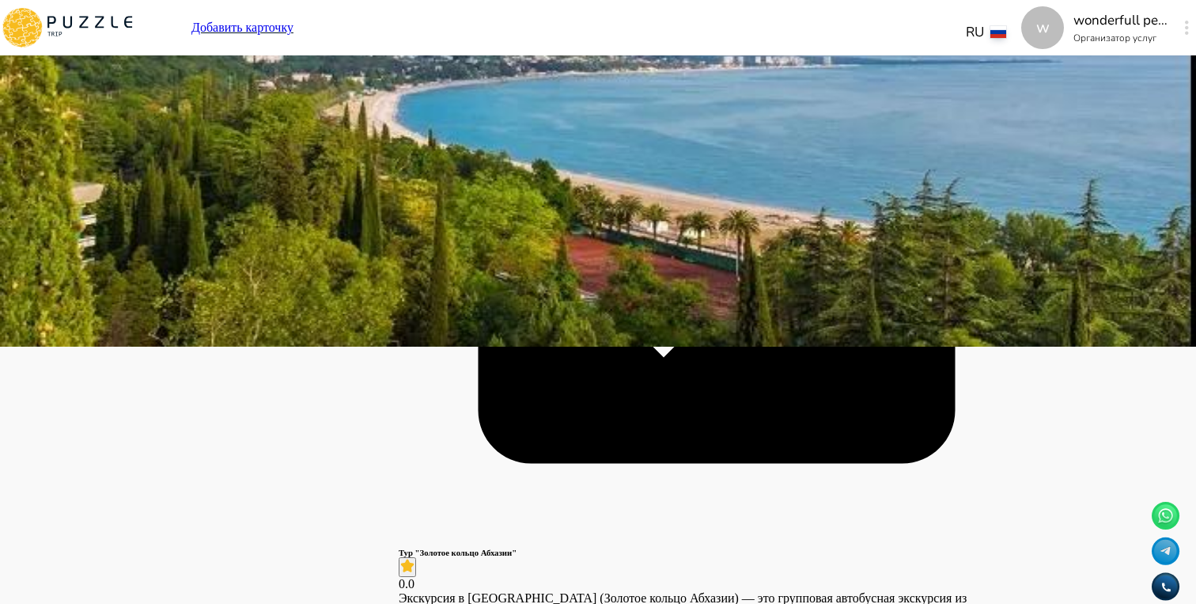
scroll to position [265, 0]
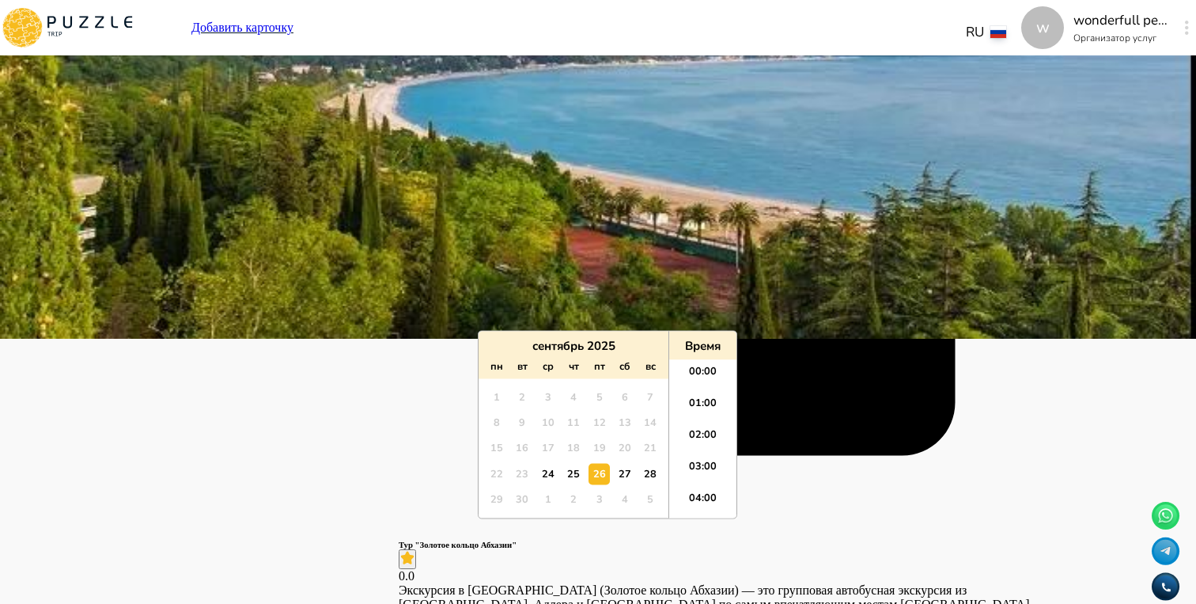
click at [650, 470] on div "28" at bounding box center [650, 473] width 21 height 21
type input "**********"
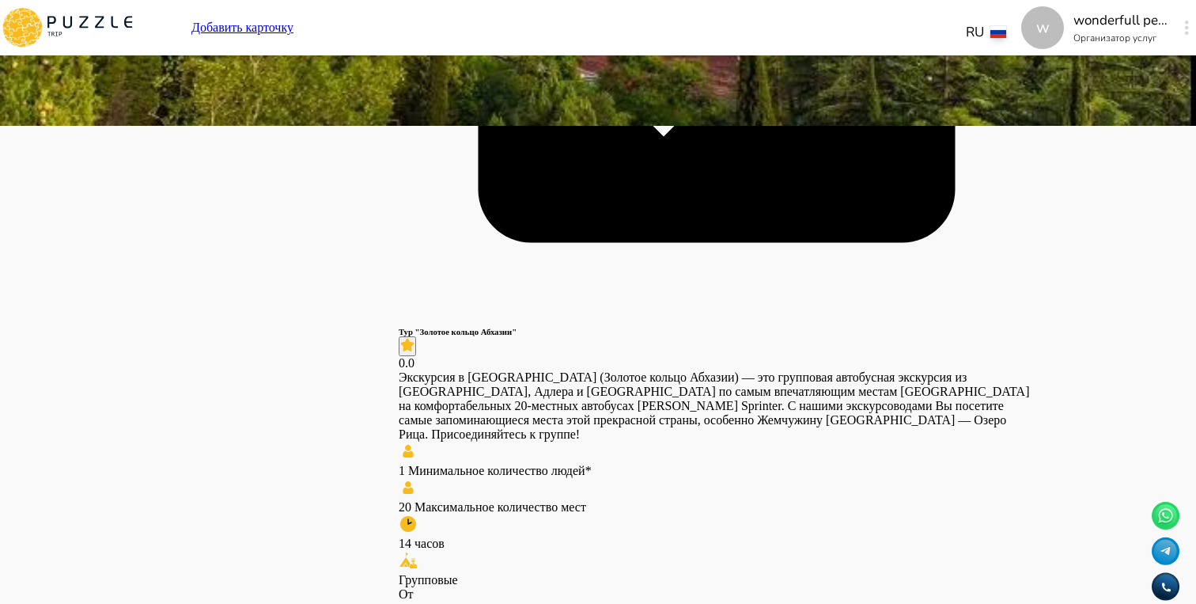
scroll to position [485, 0]
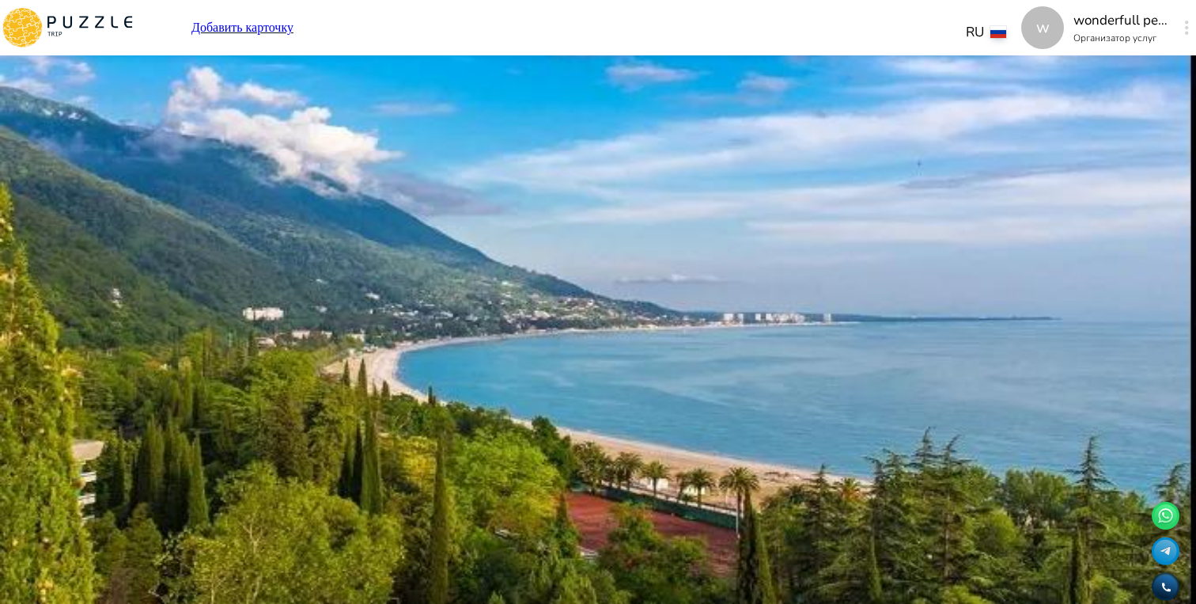
type input "**********"
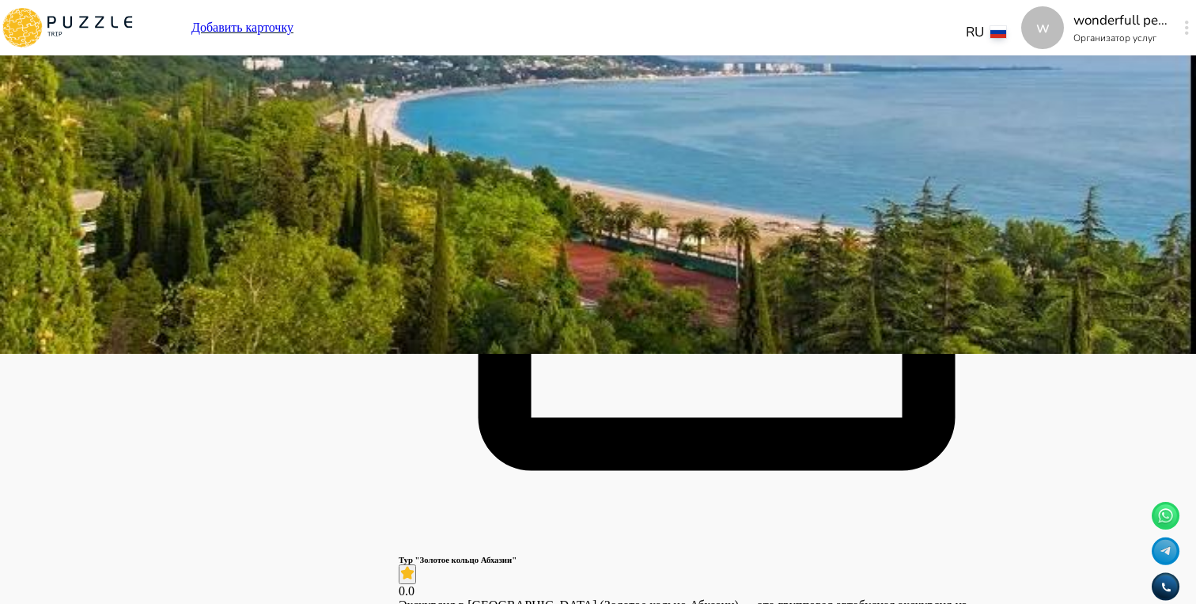
scroll to position [279, 0]
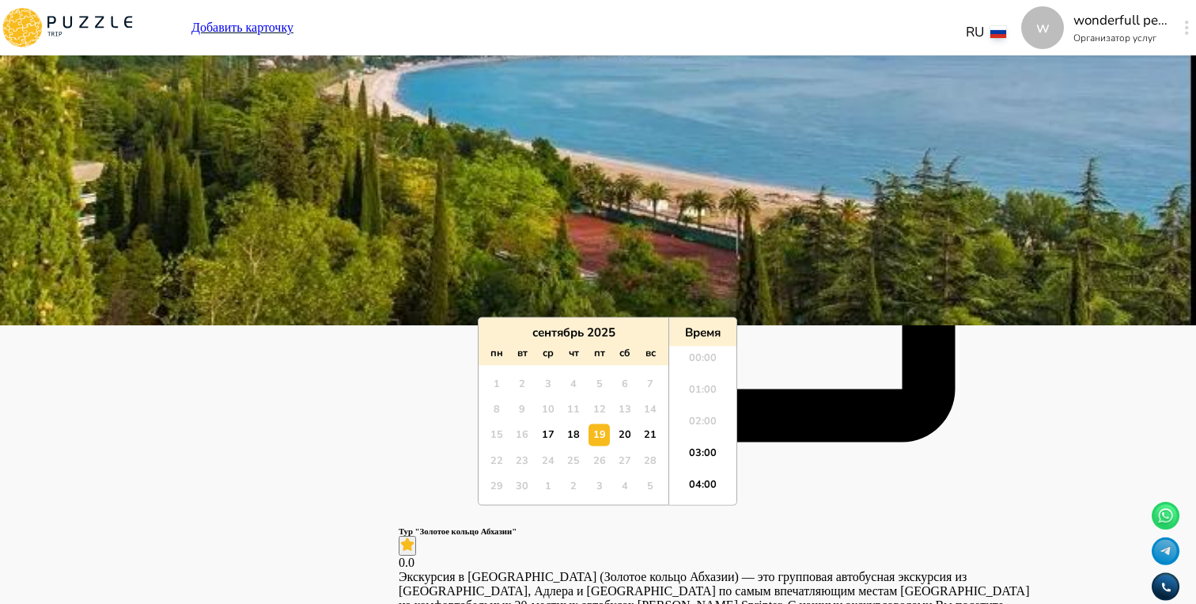
click at [647, 431] on div "21" at bounding box center [650, 434] width 21 height 21
type input "**********"
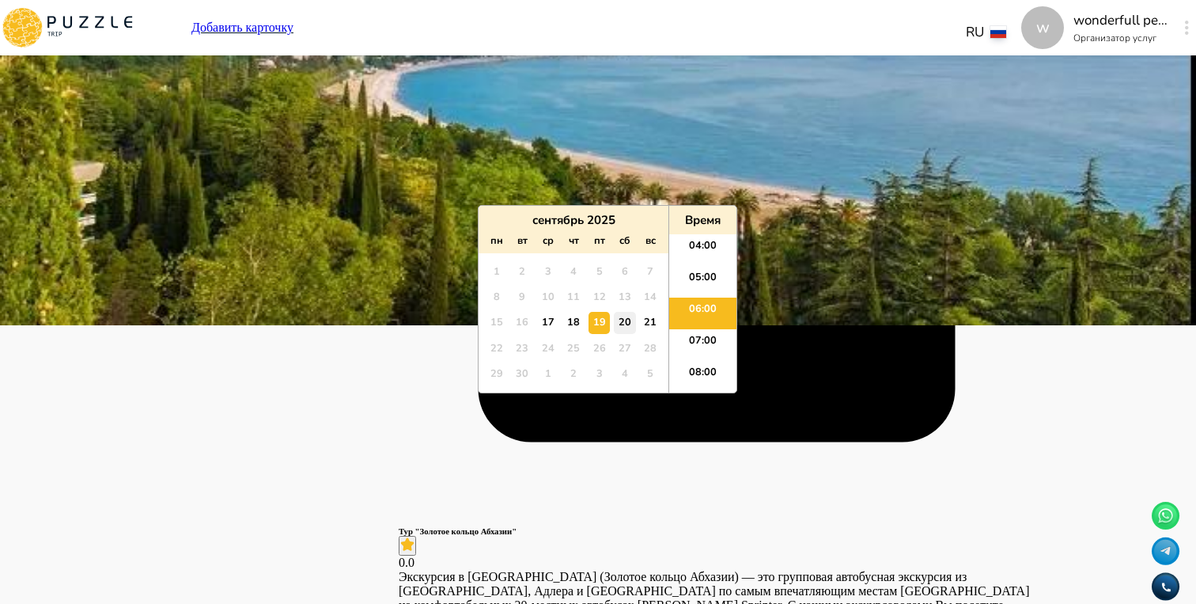
click at [623, 323] on div "20" at bounding box center [624, 322] width 21 height 21
type input "**********"
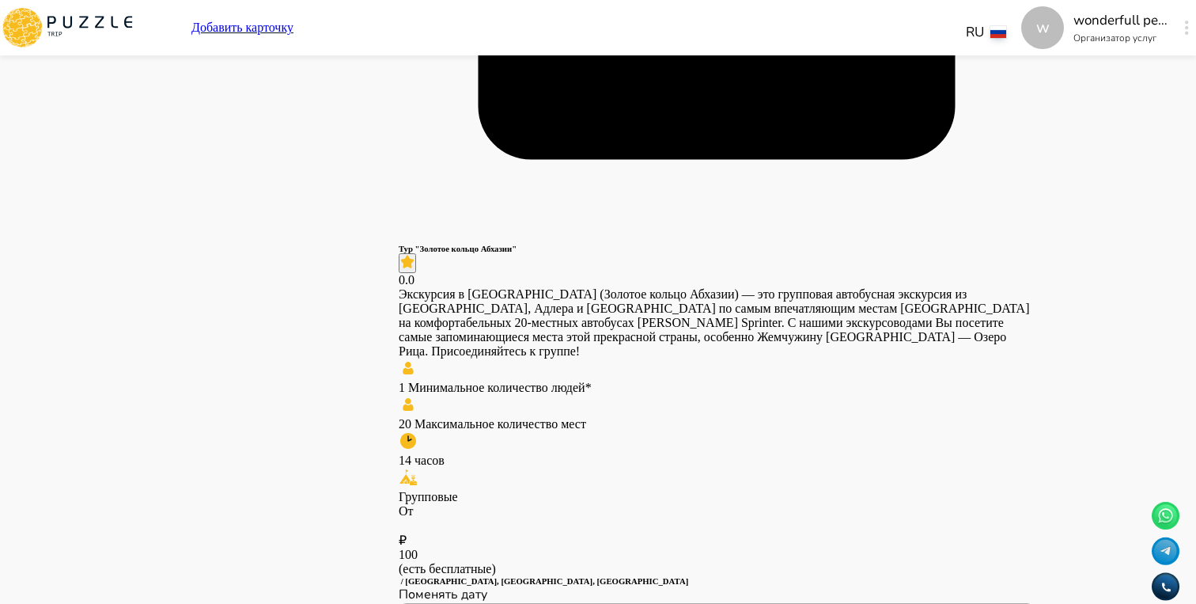
scroll to position [578, 0]
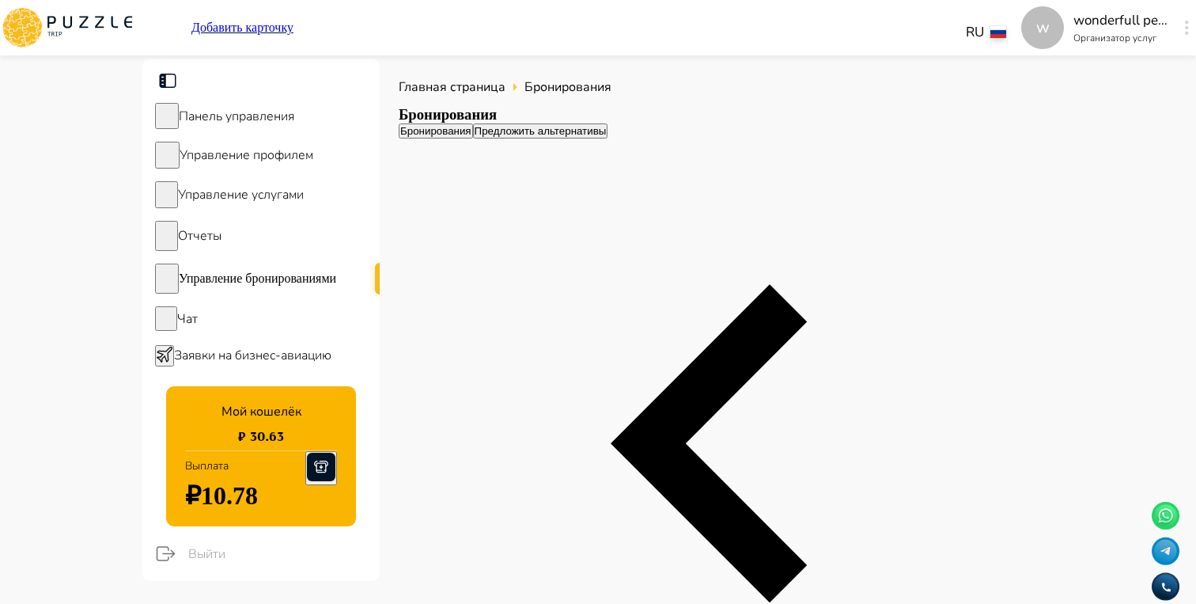
scroll to position [0, 1130]
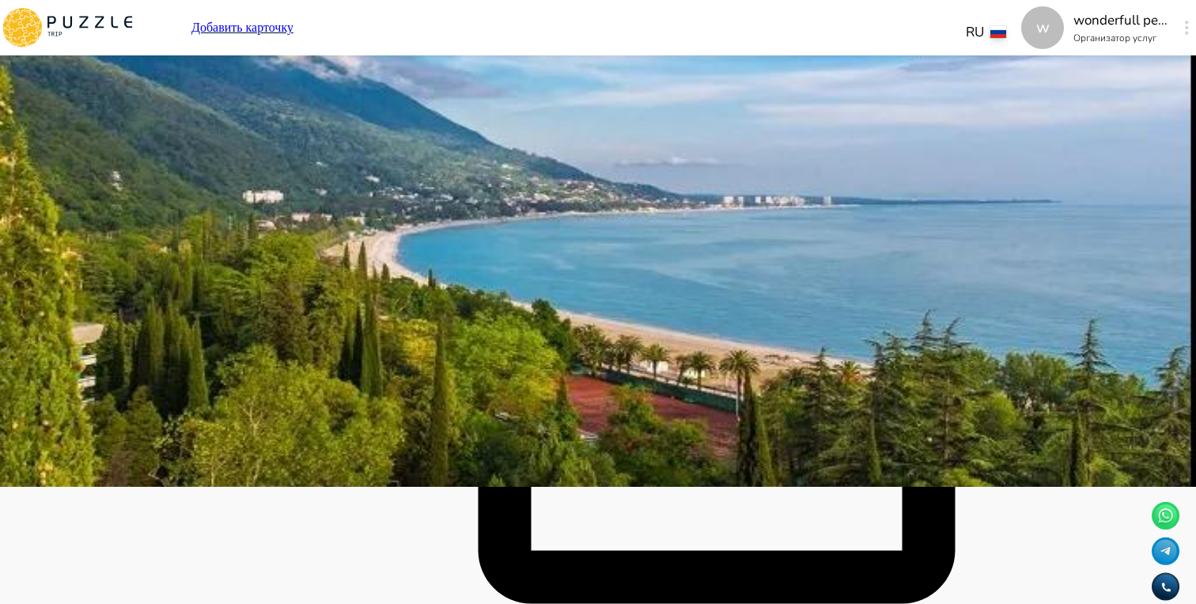
scroll to position [104, 0]
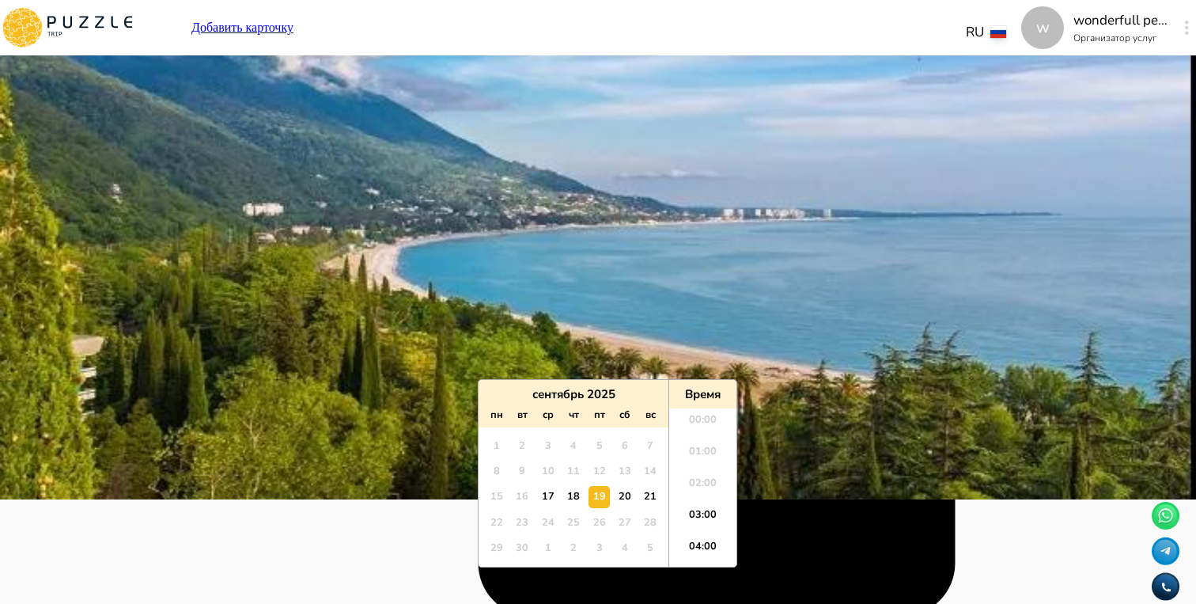
click at [654, 500] on div "21" at bounding box center [650, 496] width 21 height 21
type input "**********"
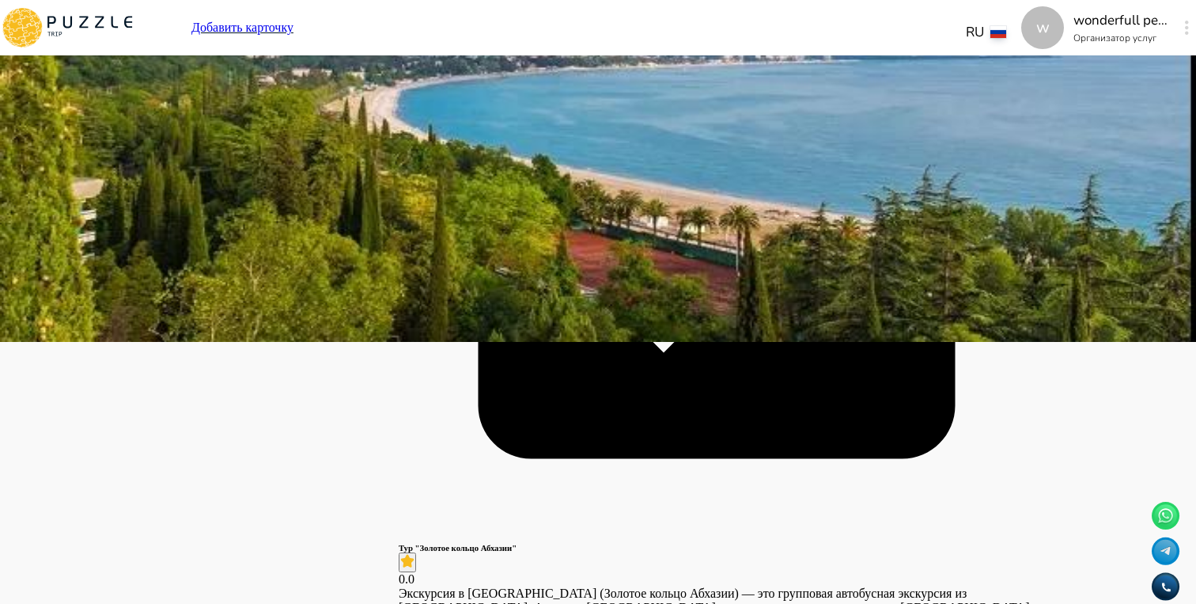
scroll to position [315, 0]
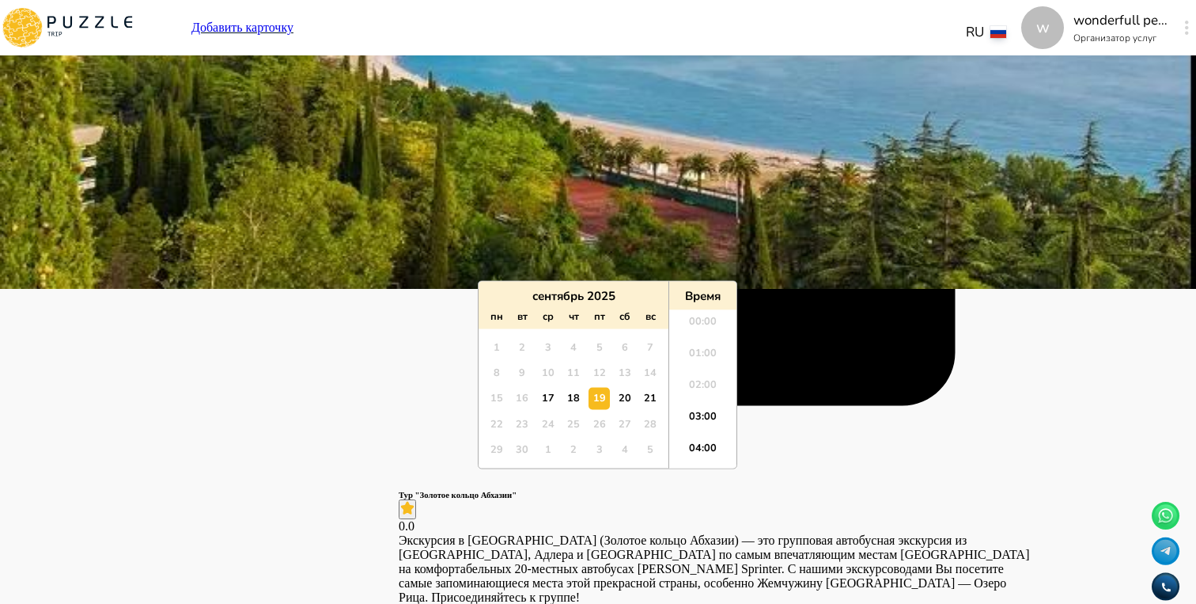
click at [626, 393] on div "20" at bounding box center [624, 398] width 21 height 21
type input "**********"
